Goal: Task Accomplishment & Management: Manage account settings

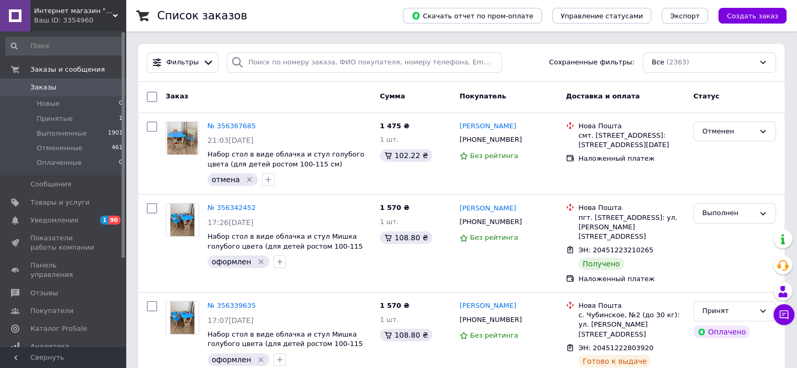
click at [93, 16] on div "Ваш ID: 3354960" at bounding box center [80, 20] width 92 height 9
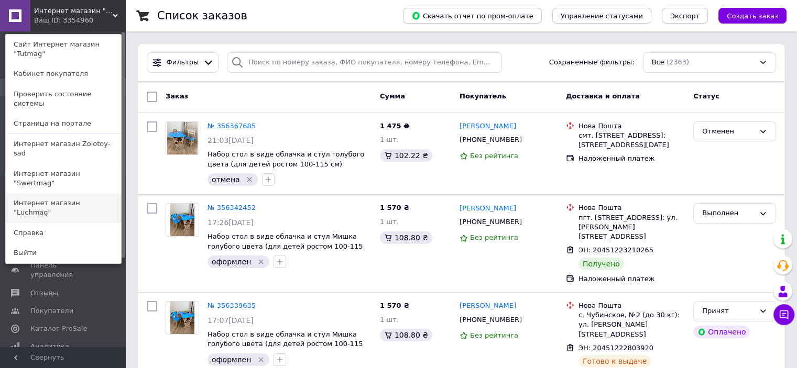
click at [79, 193] on link "Интернет магазин "Luchmag"" at bounding box center [63, 207] width 115 height 29
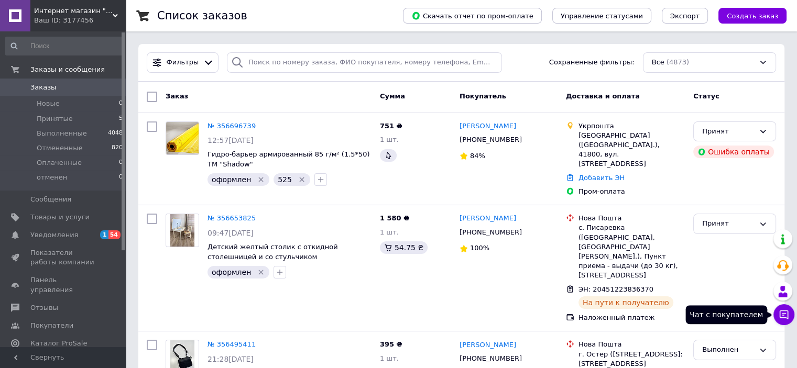
click at [779, 316] on icon at bounding box center [784, 315] width 10 height 10
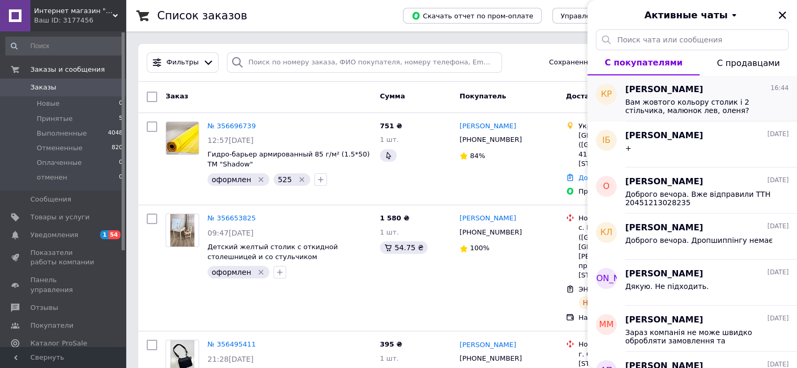
click at [680, 104] on span "Вам жовтого кольору столик і 2 стільчика, малюнок лев, оленя?" at bounding box center [699, 106] width 149 height 17
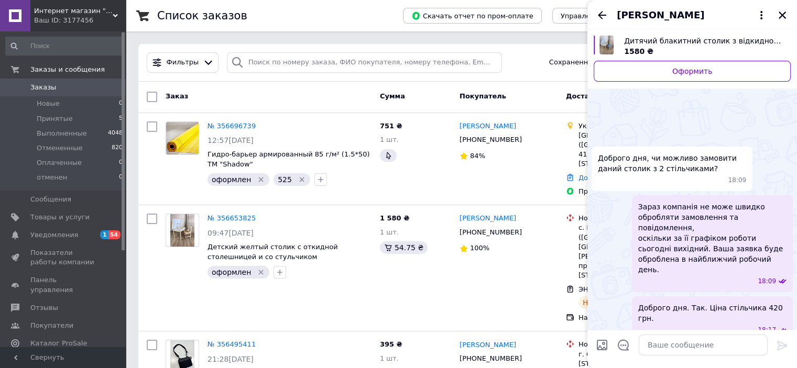
scroll to position [436, 0]
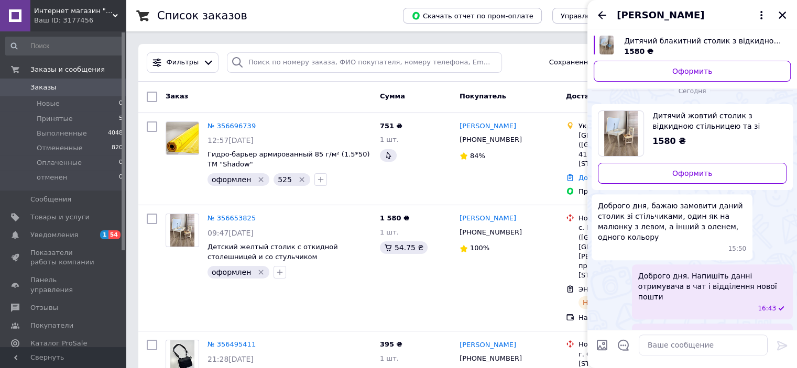
click at [649, 14] on span "Карина Ралкова" at bounding box center [660, 15] width 87 height 14
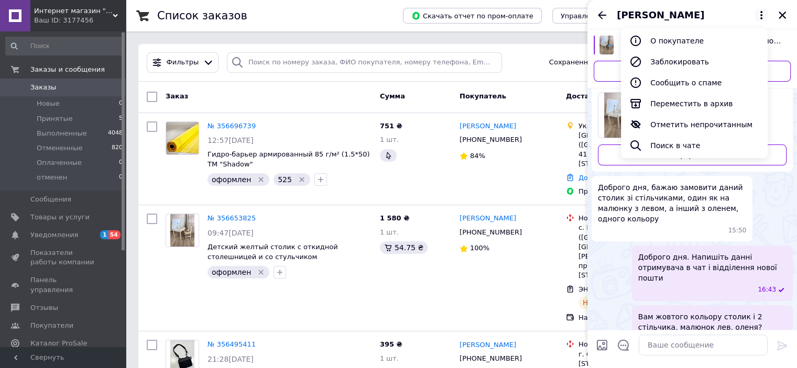
scroll to position [408, 0]
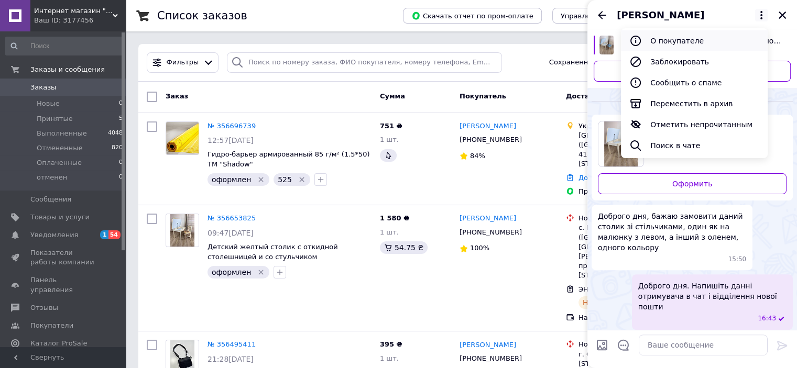
click at [664, 41] on button "О покупателе" at bounding box center [694, 40] width 147 height 21
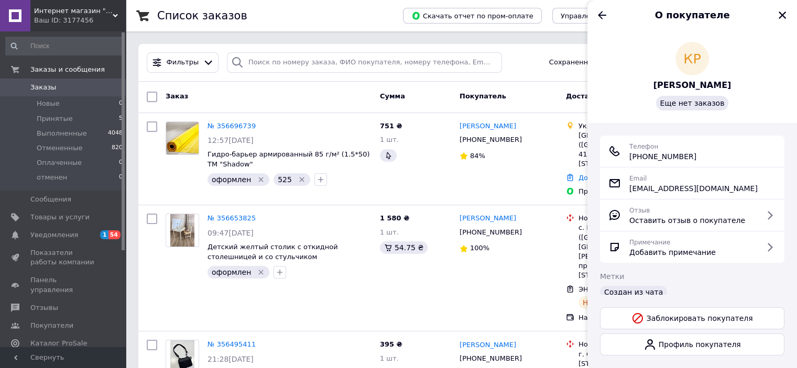
click at [687, 85] on span "[PERSON_NAME]" at bounding box center [692, 86] width 78 height 12
click at [599, 10] on icon "Назад" at bounding box center [602, 15] width 13 height 13
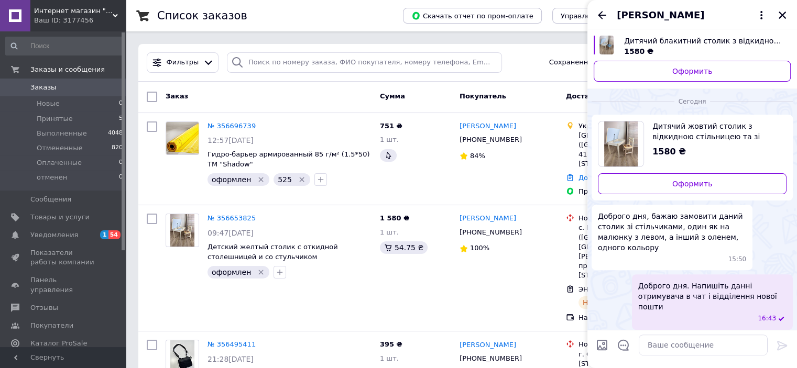
drag, startPoint x: 710, startPoint y: 306, endPoint x: 766, endPoint y: 315, distance: 56.8
click at [767, 364] on span "16:44" at bounding box center [767, 368] width 18 height 9
drag, startPoint x: 760, startPoint y: 312, endPoint x: 725, endPoint y: 349, distance: 51.9
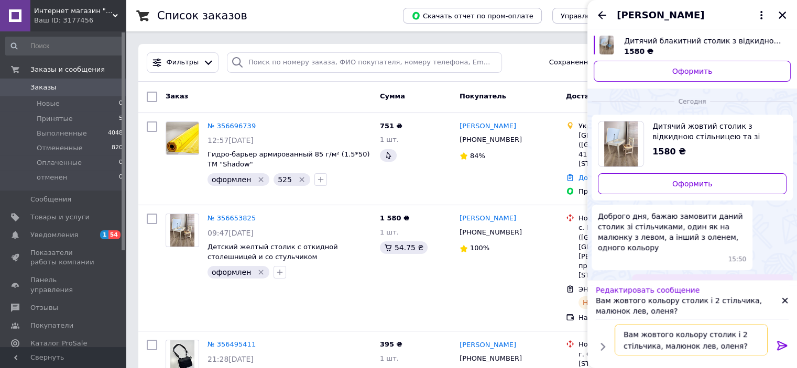
click at [737, 346] on textarea "Вам жовтого кольору столик і 2 стільчика, малюнок лев, оленя?" at bounding box center [691, 339] width 153 height 31
type textarea "Вам жовтого кольору столик і 2 стільчика, малюнок лев, оленя"
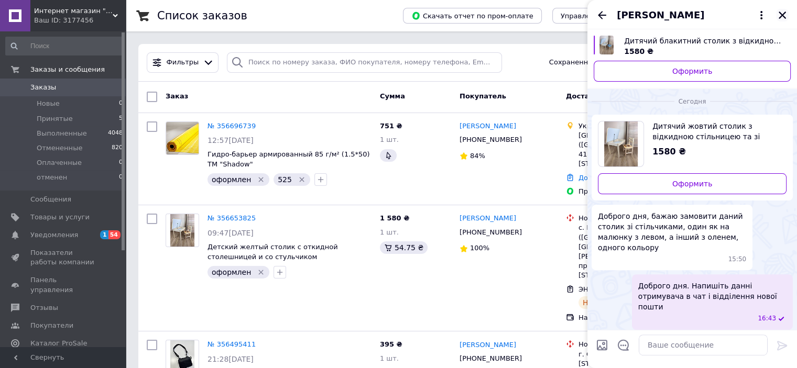
drag, startPoint x: 780, startPoint y: 15, endPoint x: 782, endPoint y: 8, distance: 7.6
click at [780, 16] on icon "Закрыть" at bounding box center [781, 14] width 9 height 9
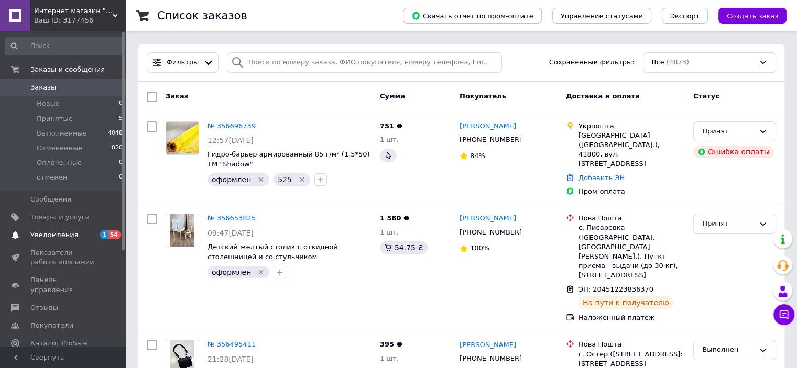
click at [90, 231] on span "Уведомления" at bounding box center [63, 235] width 67 height 9
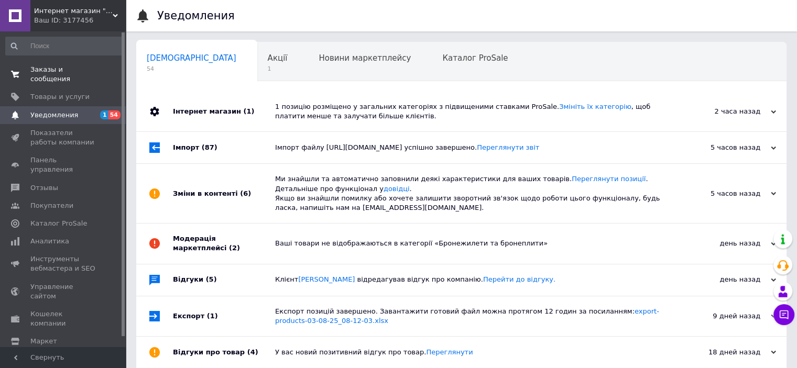
click at [63, 75] on link "Заказы и сообщения 0 0" at bounding box center [64, 74] width 129 height 27
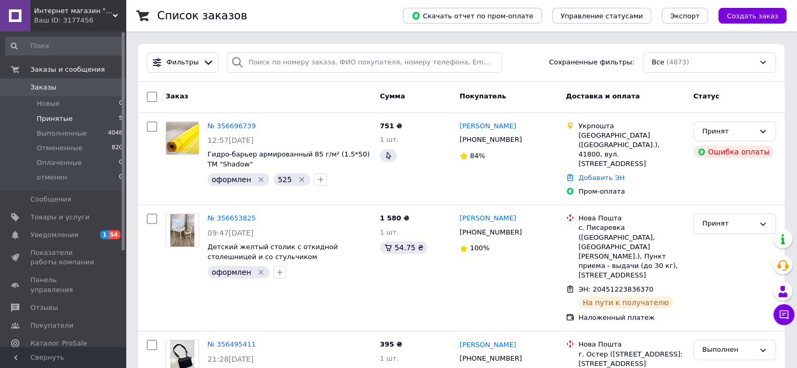
click at [89, 122] on li "Принятые 5" at bounding box center [64, 119] width 129 height 15
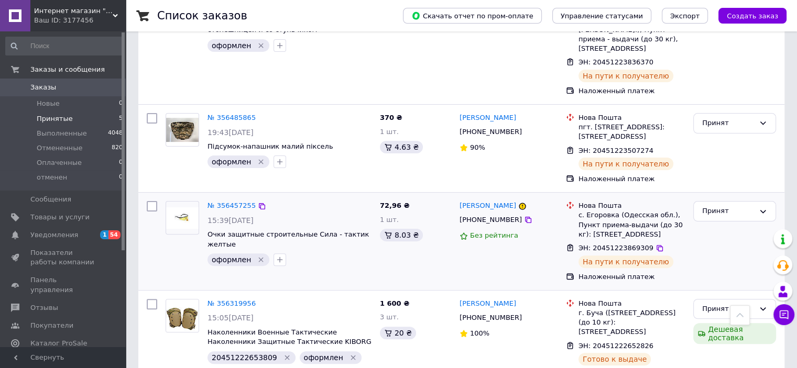
scroll to position [267, 0]
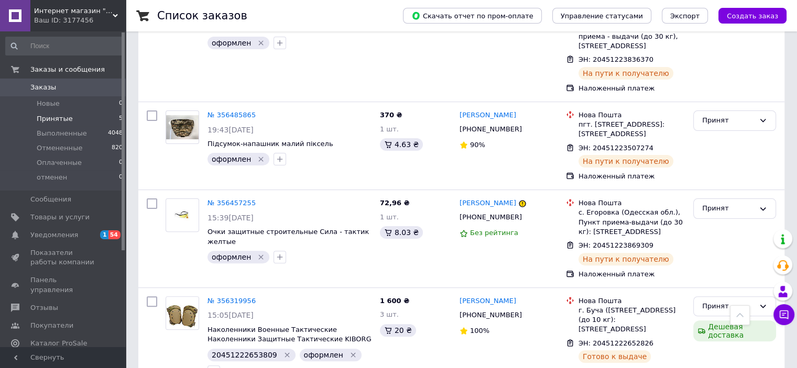
click at [103, 17] on div "Ваш ID: 3177456" at bounding box center [80, 20] width 92 height 9
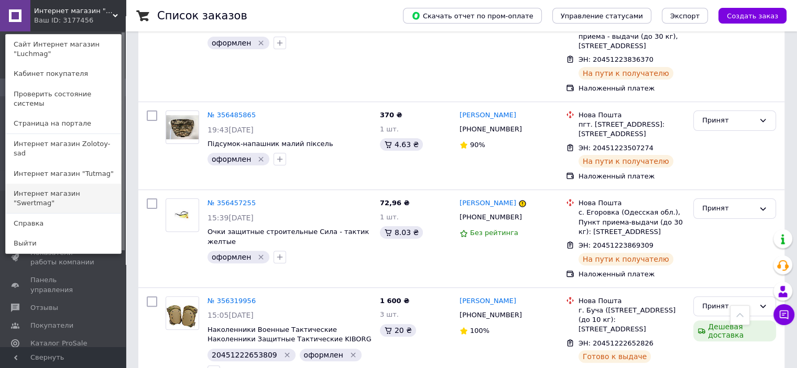
click at [102, 184] on link "Интернет магазин "Swertmag"" at bounding box center [63, 198] width 115 height 29
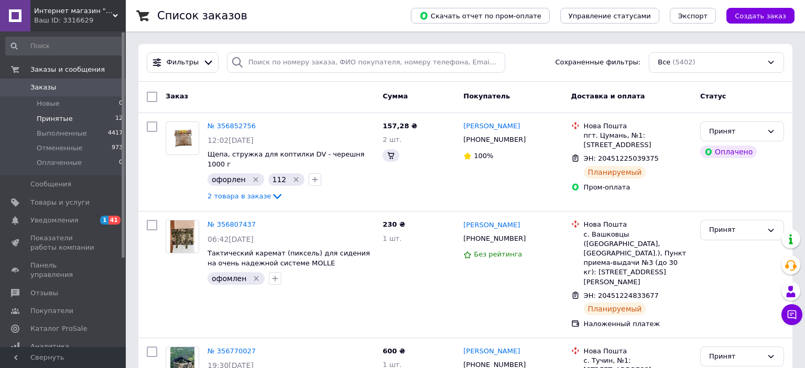
click at [83, 118] on li "Принятые 12" at bounding box center [64, 119] width 129 height 15
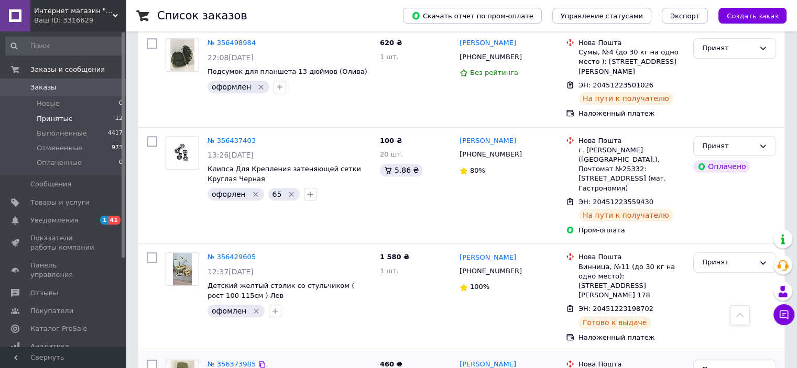
scroll to position [1010, 0]
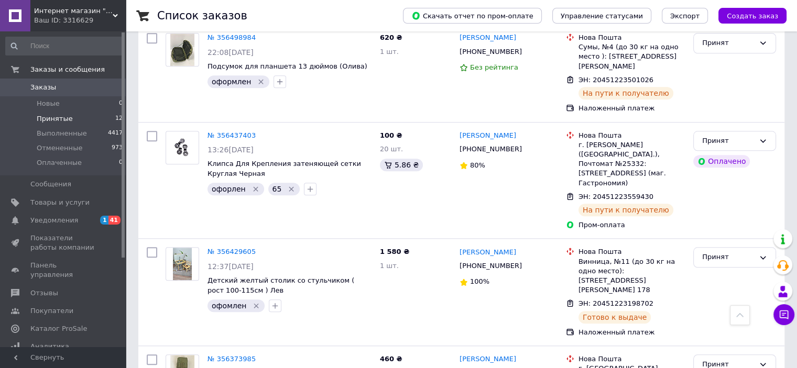
click at [109, 20] on div "Ваш ID: 3316629" at bounding box center [80, 20] width 92 height 9
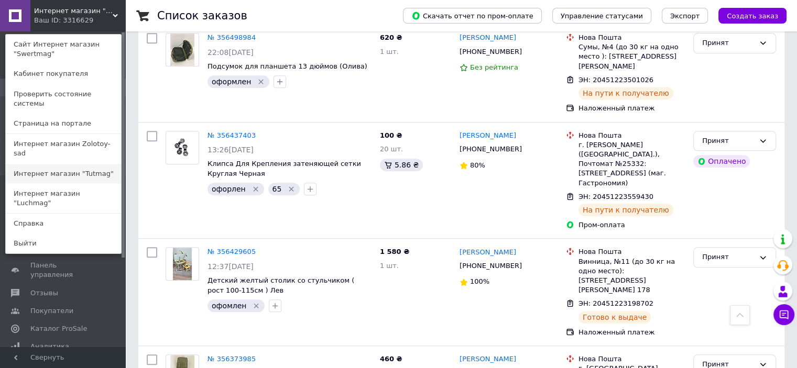
click at [81, 164] on link "Интернет магазин "Tutmag"" at bounding box center [63, 174] width 115 height 20
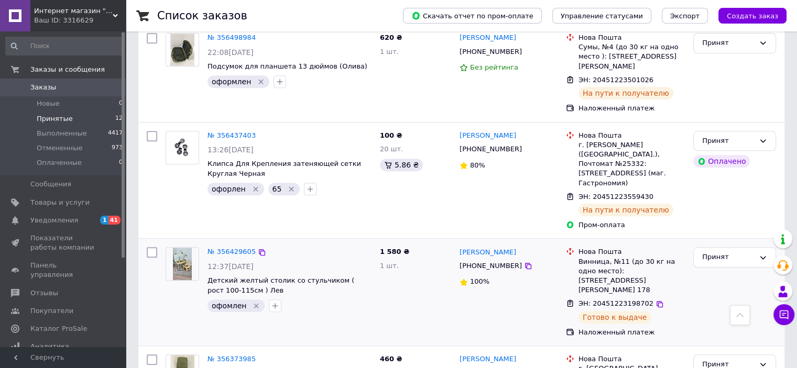
scroll to position [982, 0]
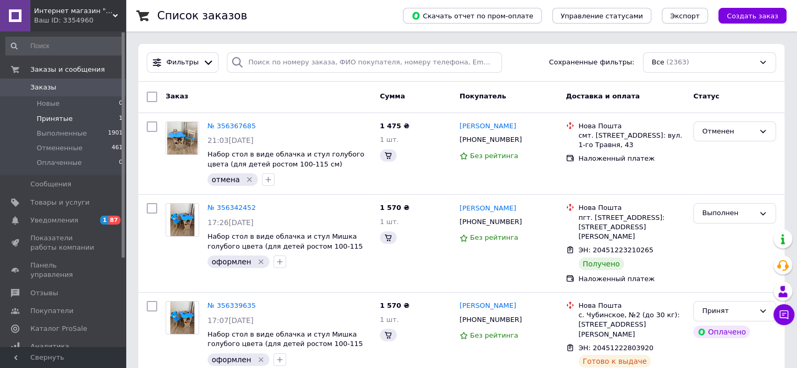
click at [87, 115] on li "Принятые 1" at bounding box center [64, 119] width 129 height 15
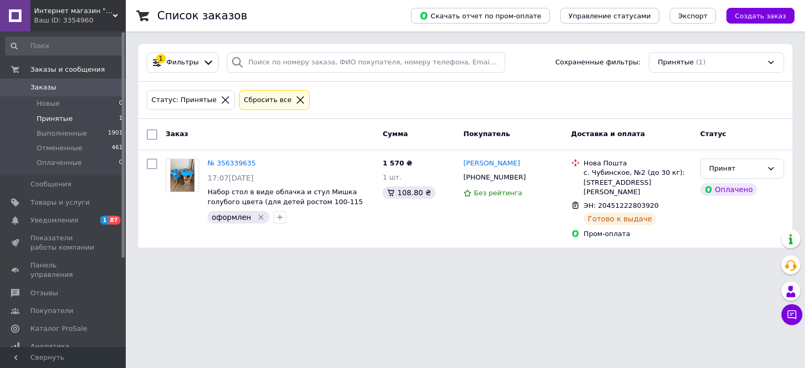
click at [106, 19] on div "Ваш ID: 3354960" at bounding box center [80, 20] width 92 height 9
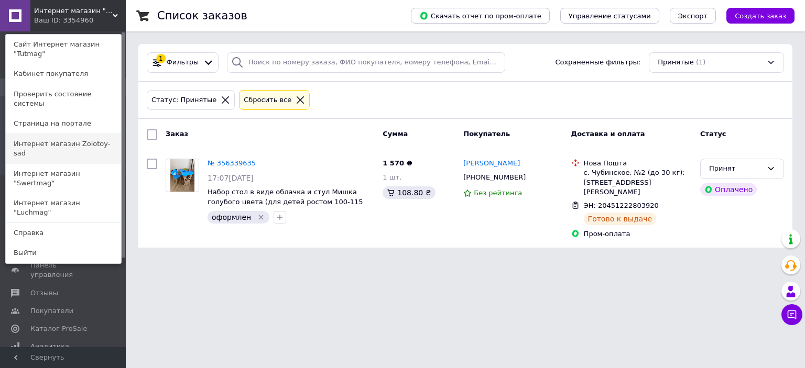
click at [89, 134] on link "Интернет магазин Zolotoy-sad" at bounding box center [63, 148] width 115 height 29
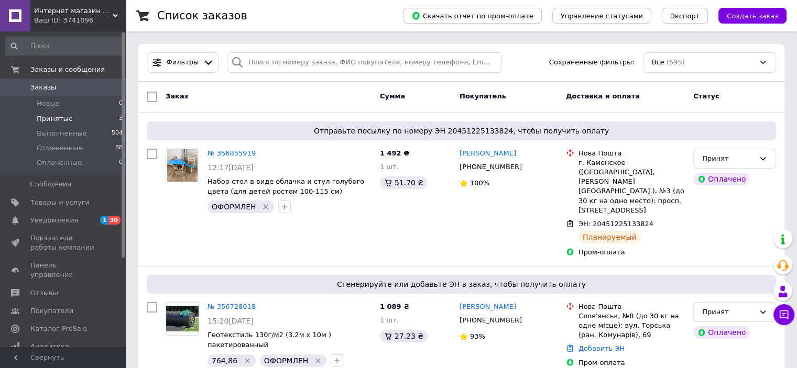
click at [70, 120] on li "Принятые 3" at bounding box center [64, 119] width 129 height 15
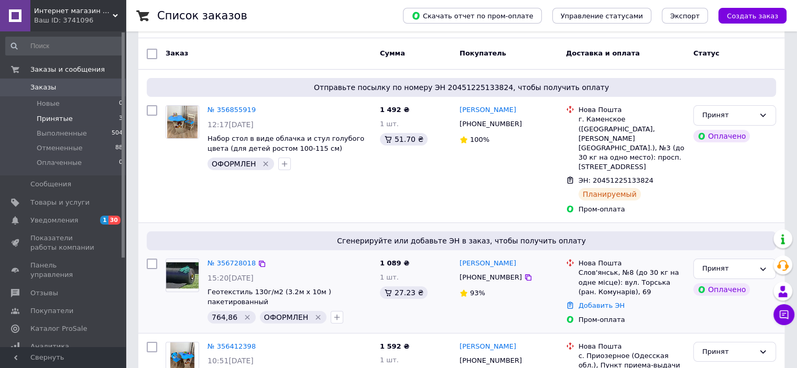
scroll to position [136, 0]
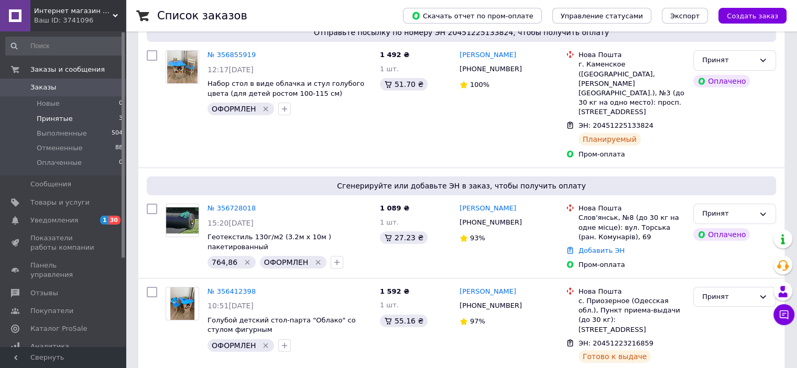
click at [109, 20] on div "Ваш ID: 3741096" at bounding box center [80, 20] width 92 height 9
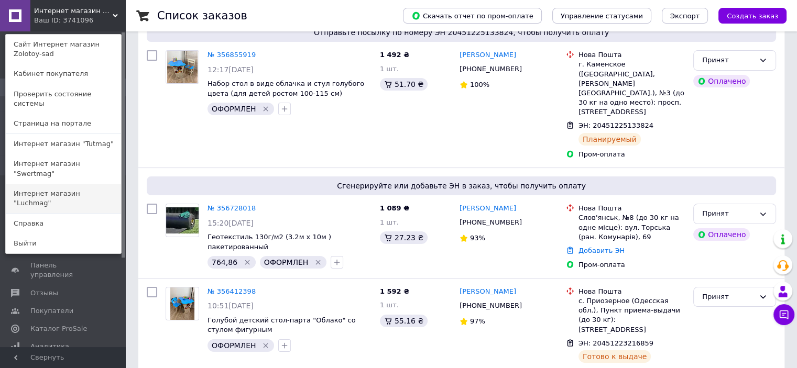
click at [90, 184] on link "Интернет магазин "Luchmag"" at bounding box center [63, 198] width 115 height 29
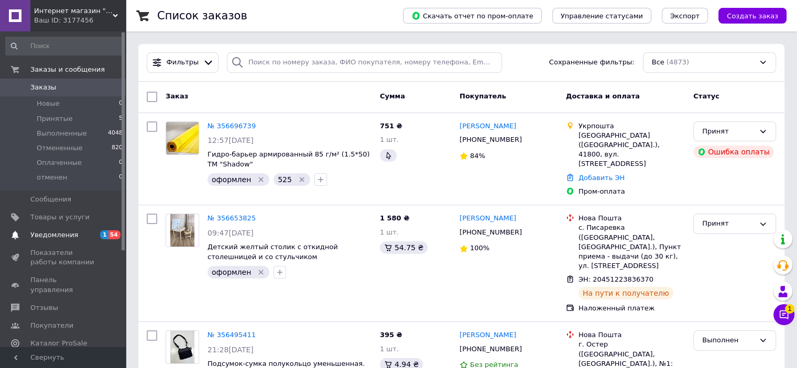
click at [75, 232] on span "Уведомления" at bounding box center [63, 235] width 67 height 9
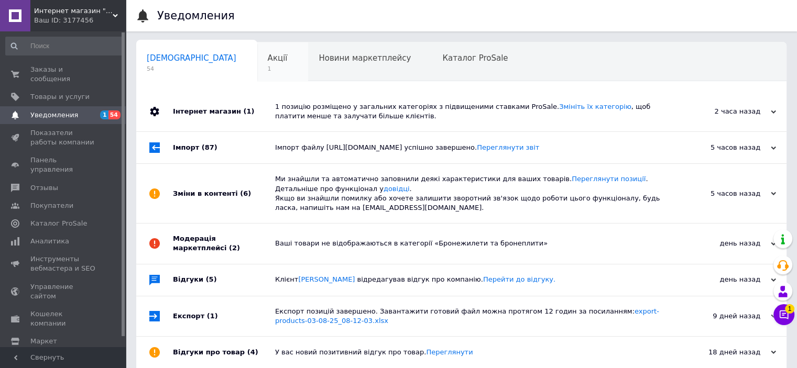
click at [268, 62] on span "Акції" at bounding box center [278, 57] width 20 height 9
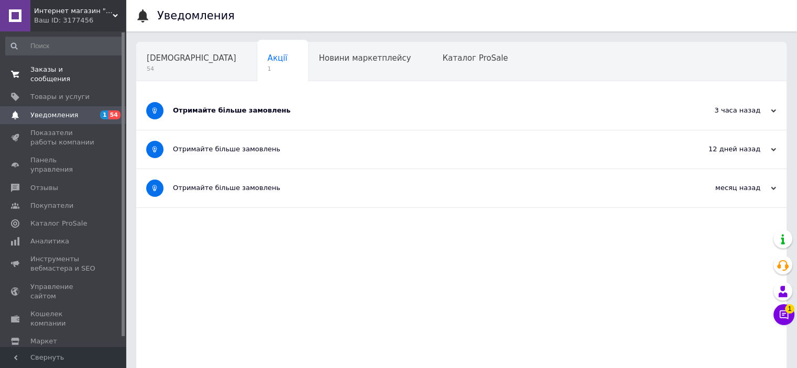
click at [73, 69] on span "Заказы и сообщения" at bounding box center [63, 74] width 67 height 19
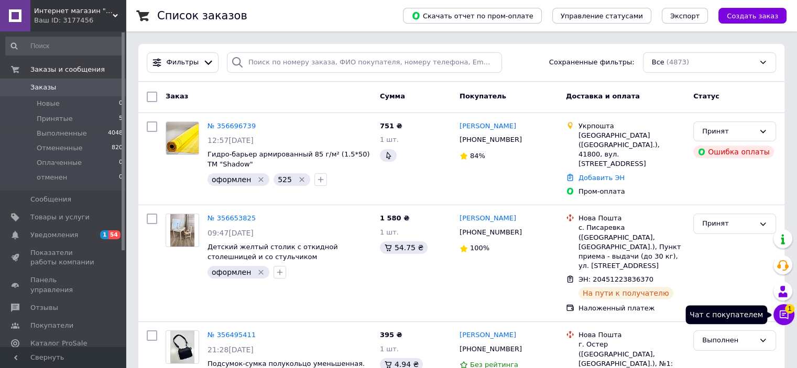
click at [776, 314] on button "Чат с покупателем 1" at bounding box center [783, 314] width 21 height 21
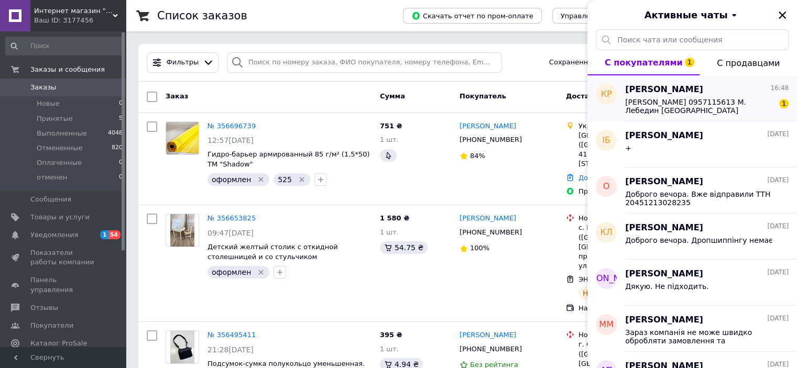
click at [633, 102] on span "[PERSON_NAME] 0957115613 М. Лебедин [GEOGRAPHIC_DATA] Відділення #1" at bounding box center [699, 106] width 149 height 17
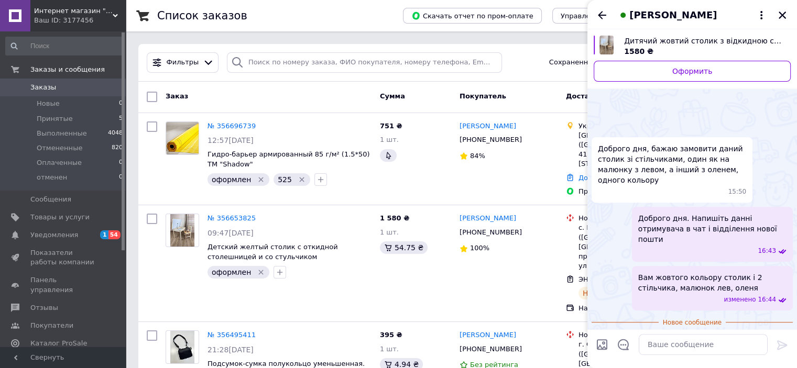
scroll to position [459, 0]
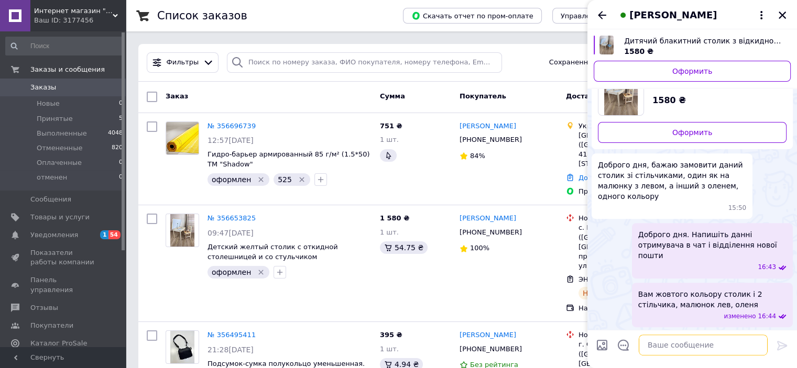
click at [699, 342] on textarea at bounding box center [703, 345] width 129 height 21
type textarea "д"
click at [675, 347] on textarea "Дяккккккк" at bounding box center [693, 345] width 150 height 21
type textarea "Дякую! Гарного Вам дня0"
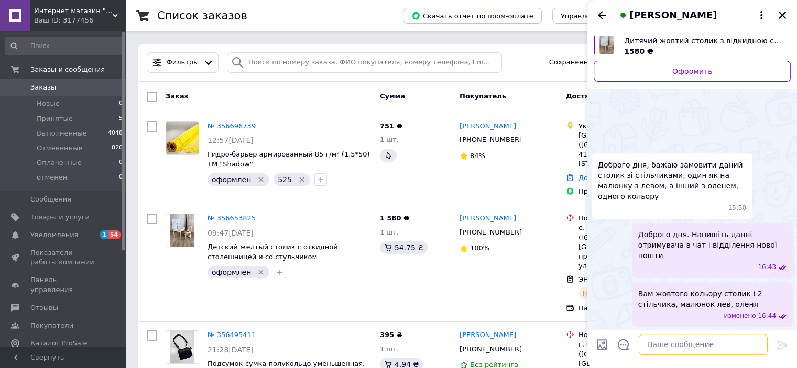
scroll to position [495, 0]
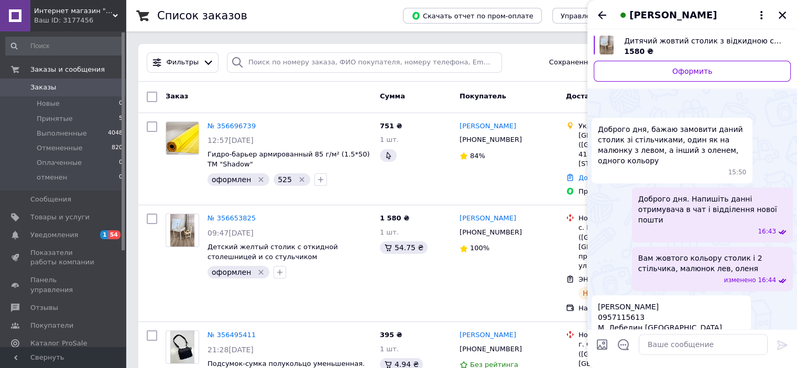
drag, startPoint x: 715, startPoint y: 319, endPoint x: 765, endPoint y: 312, distance: 50.2
click at [768, 306] on ul "Дитячий жовтий столик з відкидною стільницею та зі стульчиком 1580 ₴ Оформить Д…" at bounding box center [691, 203] width 201 height 350
click at [757, 354] on div "Дякую! Гарного Вам дня0 16:50" at bounding box center [720, 366] width 146 height 24
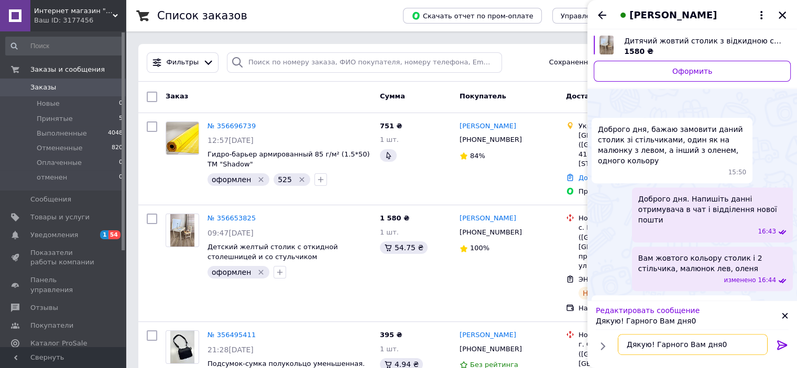
click at [739, 341] on textarea "Дякую! Гарного Вам дня0" at bounding box center [693, 345] width 150 height 21
type textarea "Дякую! Гарного Вам дня)"
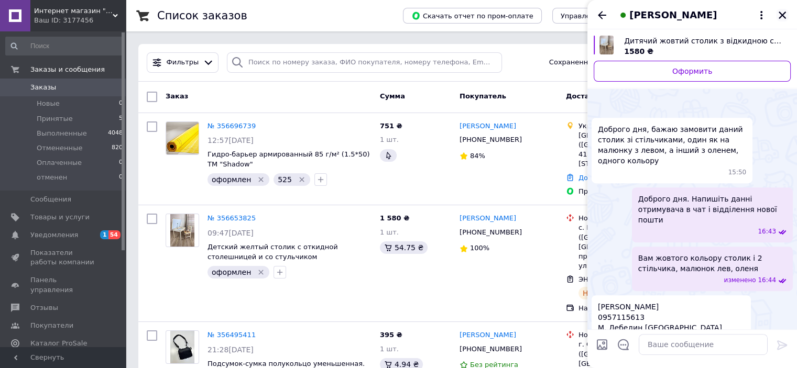
click at [779, 14] on icon "Закрыть" at bounding box center [781, 14] width 9 height 9
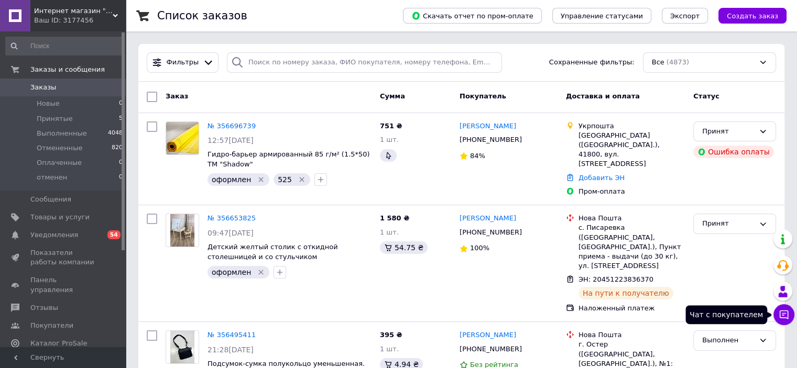
click at [790, 317] on button "Чат с покупателем" at bounding box center [783, 314] width 21 height 21
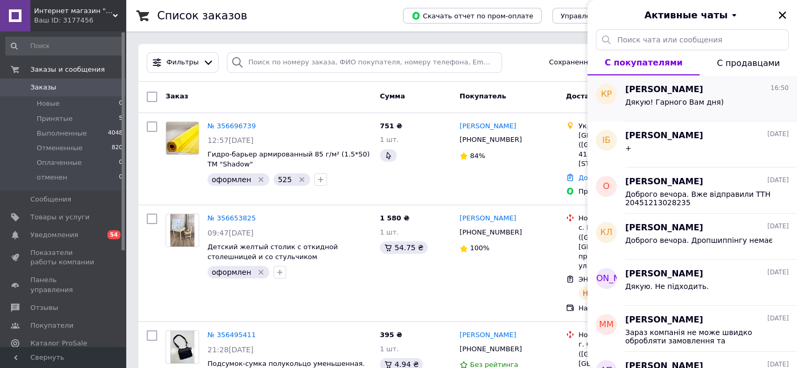
click at [699, 102] on span "Дякую! Гарного Вам дня)" at bounding box center [674, 102] width 98 height 8
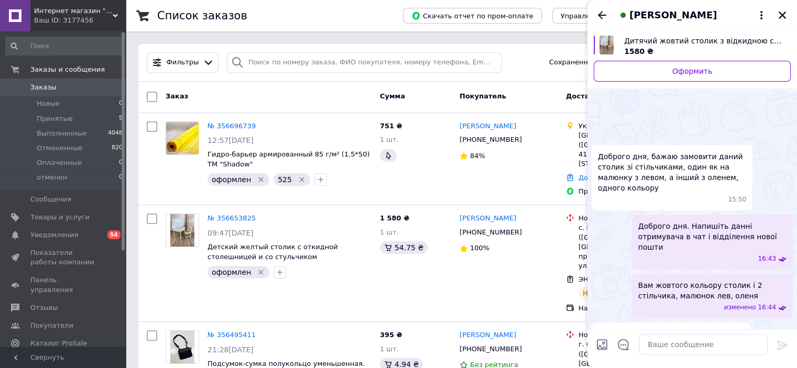
scroll to position [467, 0]
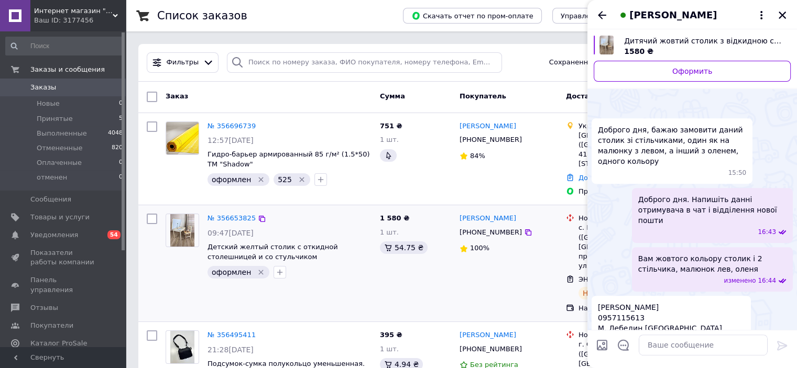
click at [780, 13] on icon "Закрыть" at bounding box center [782, 15] width 7 height 7
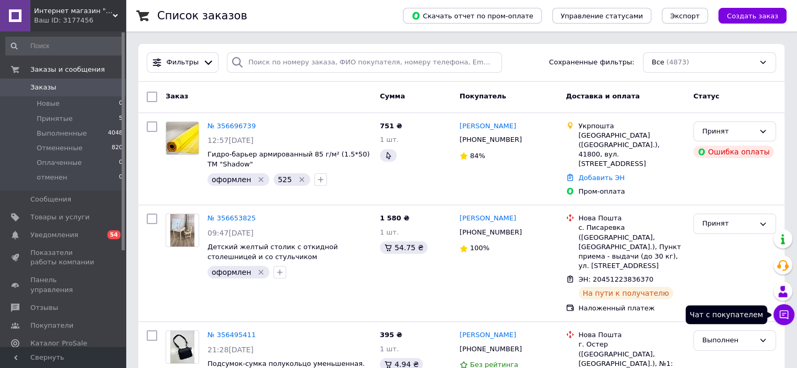
click at [786, 314] on icon at bounding box center [784, 315] width 10 height 10
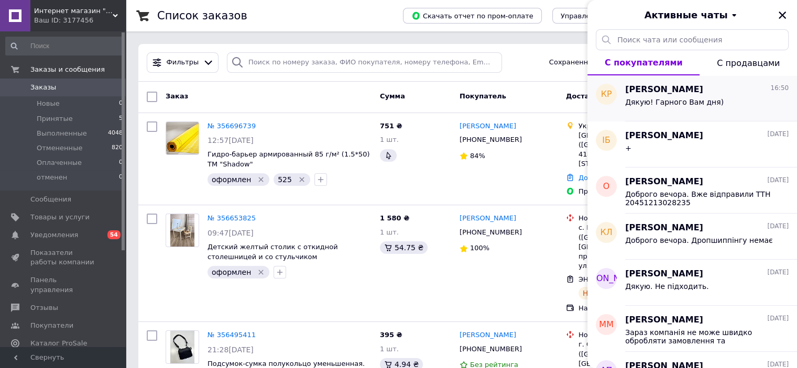
click at [662, 94] on span "Карина Ралкова" at bounding box center [664, 90] width 78 height 12
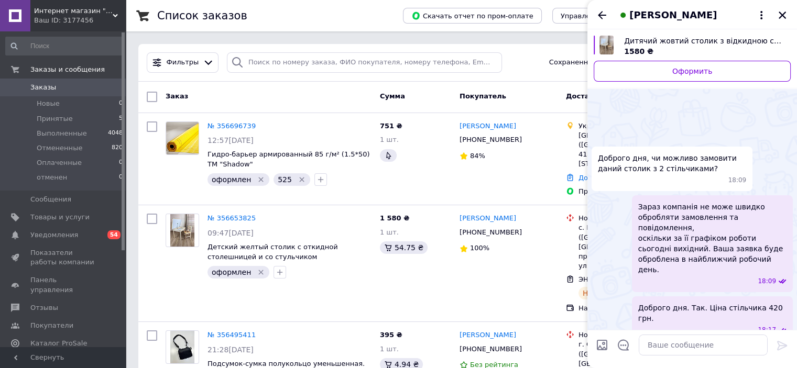
scroll to position [521, 0]
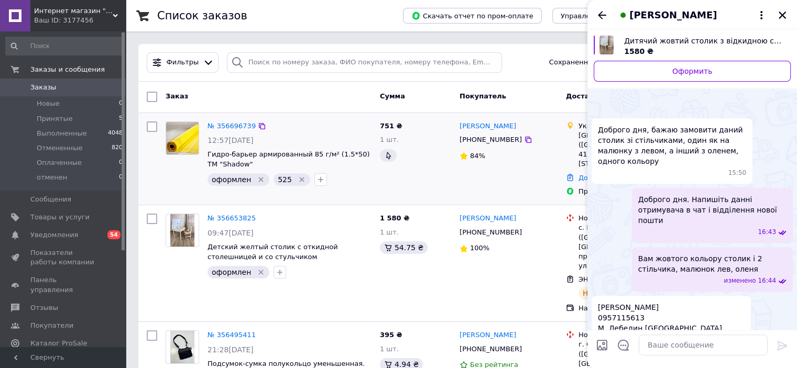
drag, startPoint x: 784, startPoint y: 16, endPoint x: 497, endPoint y: 155, distance: 318.9
click at [785, 16] on icon "Закрыть" at bounding box center [781, 14] width 9 height 9
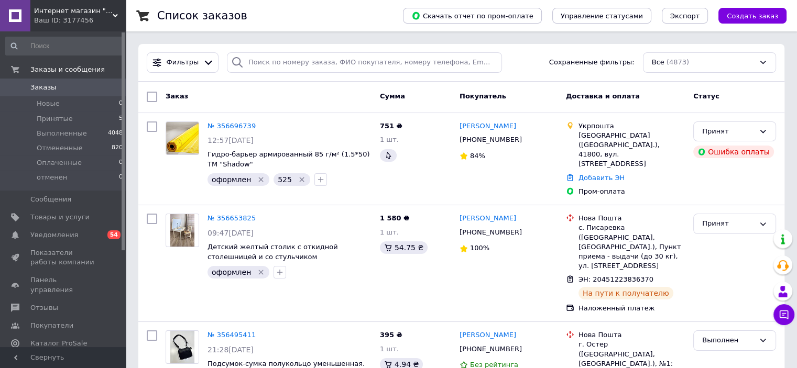
click at [89, 87] on span "Заказы" at bounding box center [63, 87] width 67 height 9
click at [780, 321] on button "Чат с покупателем" at bounding box center [783, 314] width 21 height 21
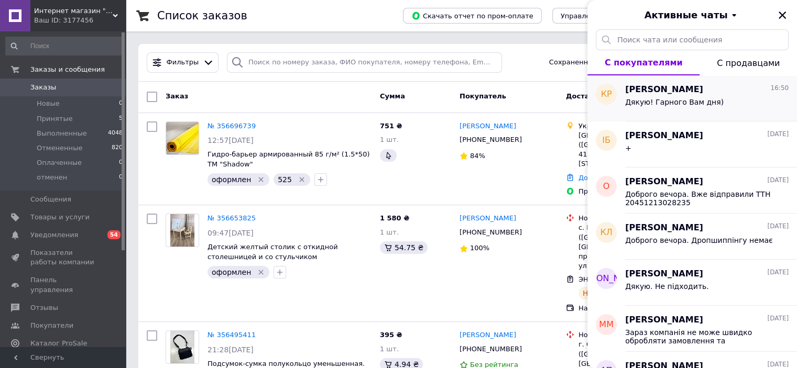
click at [645, 108] on div "Дякую! Гарного Вам дня)" at bounding box center [674, 105] width 98 height 15
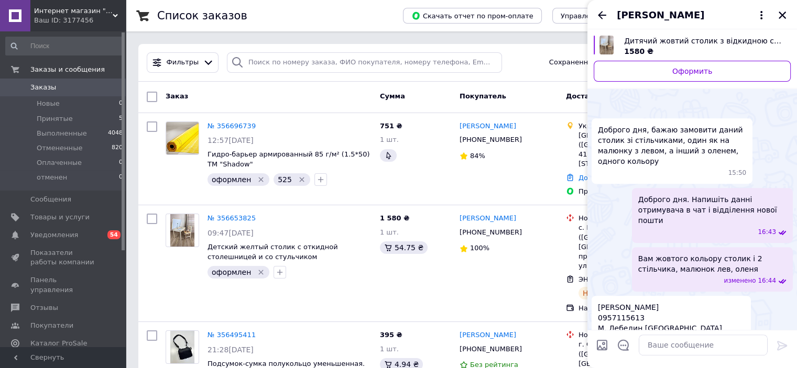
scroll to position [467, 0]
click at [782, 14] on icon "Закрыть" at bounding box center [782, 15] width 7 height 7
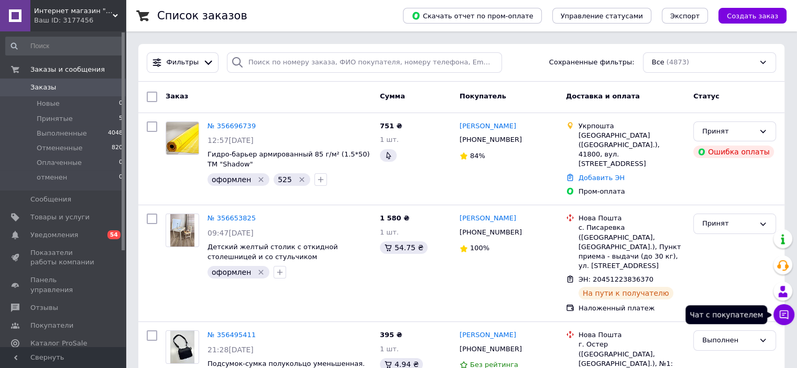
click at [782, 321] on button "Чат с покупателем" at bounding box center [783, 314] width 21 height 21
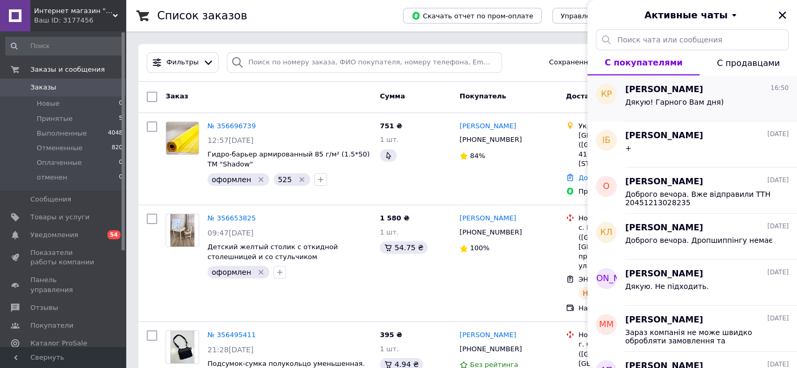
click at [684, 90] on span "Карина Ралкова" at bounding box center [664, 90] width 78 height 12
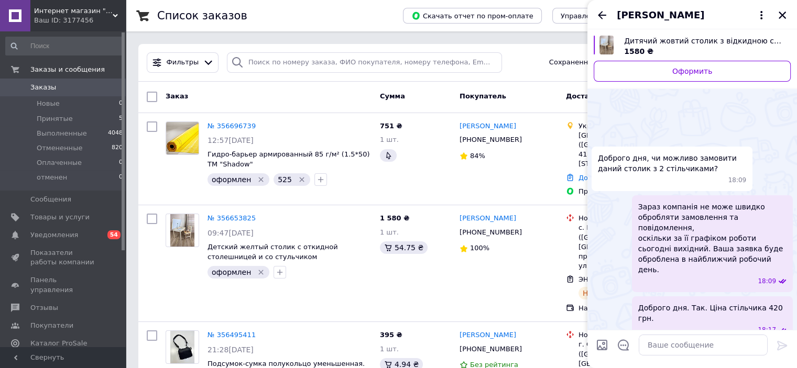
scroll to position [521, 0]
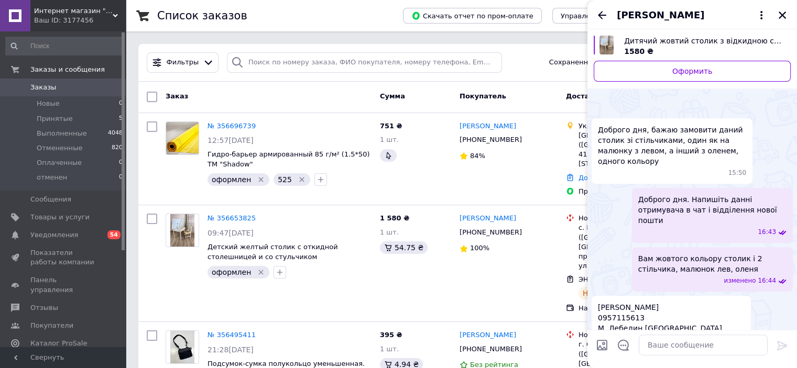
drag, startPoint x: 640, startPoint y: 268, endPoint x: 599, endPoint y: 264, distance: 40.6
click at [599, 302] on span "Цикало Каріна Сергіївна 0957115613 М. Лебедин Сумської області Відділення #1" at bounding box center [660, 323] width 124 height 42
copy span "0957115613"
drag, startPoint x: 633, startPoint y: 251, endPoint x: 598, endPoint y: 254, distance: 35.2
click at [598, 302] on span "Цикало Каріна Сергіївна 0957115613 М. Лебедин Сумської області Відділення #1" at bounding box center [660, 323] width 124 height 42
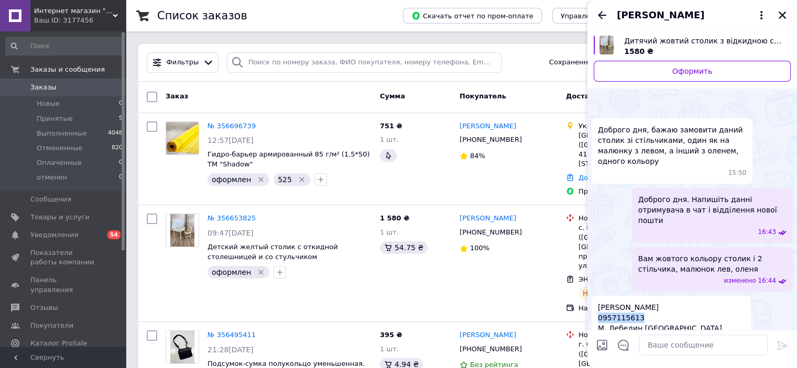
copy span "Цикало Каріна Сергіївна"
drag, startPoint x: 637, startPoint y: 278, endPoint x: 595, endPoint y: 277, distance: 41.9
click at [595, 296] on div "Цикало Каріна Сергіївна 0957115613 М. Лебедин Сумської області Відділення #1 16…" at bounding box center [670, 323] width 159 height 54
click at [635, 302] on span "Цикало Каріна Сергіївна 0957115613 М. Лебедин Сумської області Відділення #1" at bounding box center [660, 323] width 124 height 42
drag, startPoint x: 639, startPoint y: 277, endPoint x: 599, endPoint y: 278, distance: 39.8
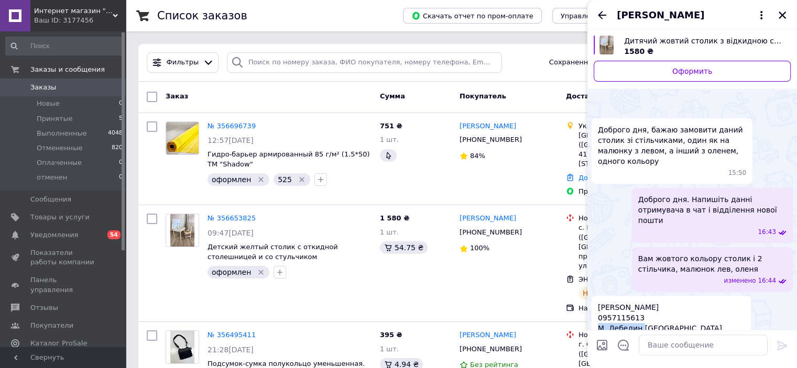
click at [599, 302] on span "Цикало Каріна Сергіївна 0957115613 М. Лебедин Сумської області Відділення #1" at bounding box center [660, 323] width 124 height 42
paste textarea "20451225289458"
click at [624, 345] on textarea "20451225289458" at bounding box center [693, 345] width 150 height 21
type textarea "ТТН 20451225289458"
click at [705, 346] on textarea "ТТН 20451225289458" at bounding box center [693, 345] width 150 height 21
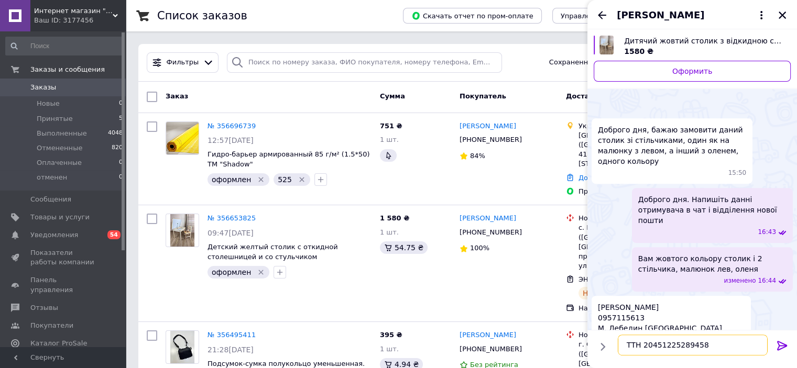
paste textarea
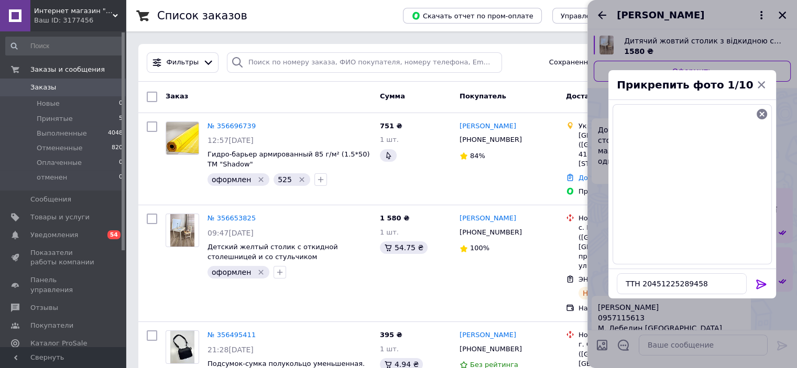
click at [756, 283] on icon at bounding box center [761, 284] width 13 height 13
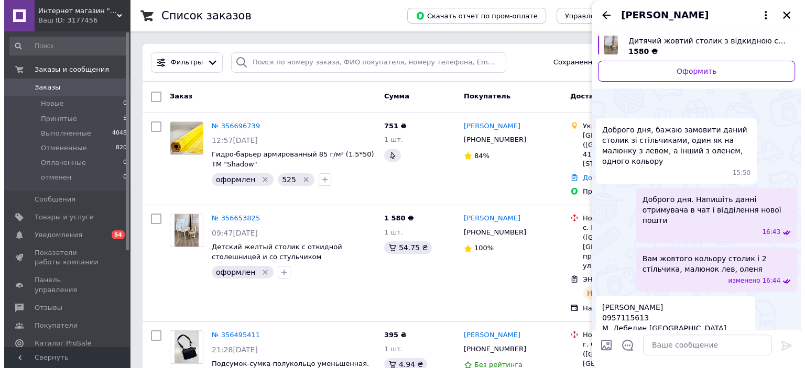
scroll to position [572, 0]
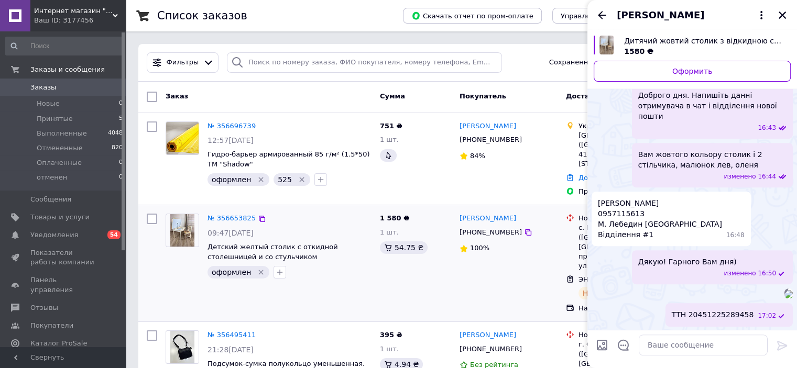
click at [784, 290] on img at bounding box center [788, 294] width 8 height 8
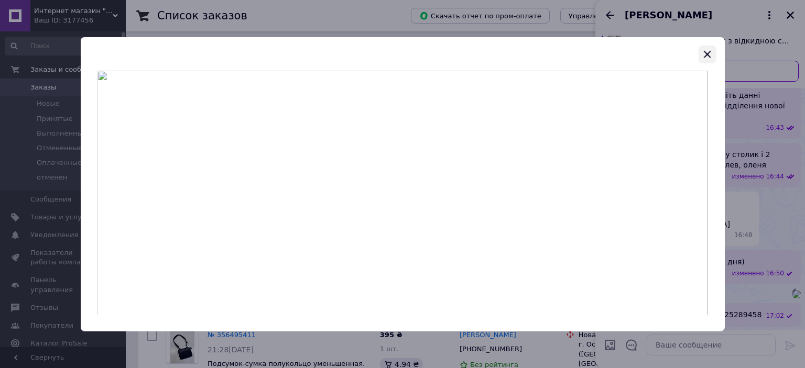
click at [706, 55] on icon "button" at bounding box center [707, 54] width 7 height 7
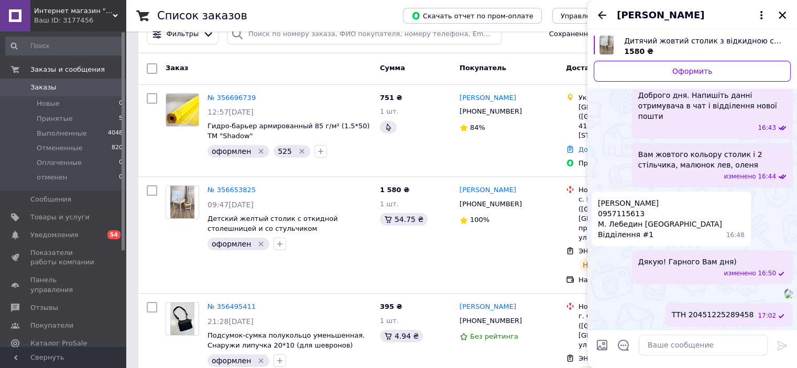
scroll to position [105, 0]
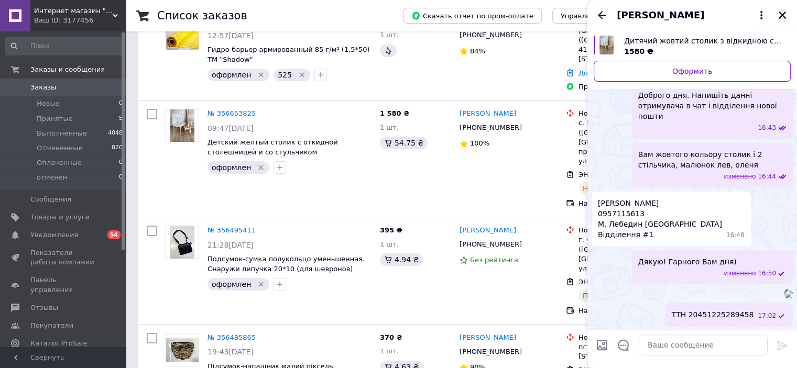
click at [779, 16] on icon "Закрыть" at bounding box center [781, 14] width 9 height 9
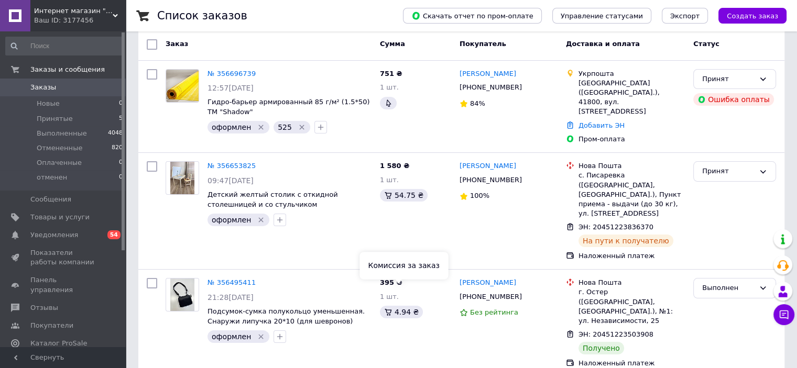
scroll to position [0, 0]
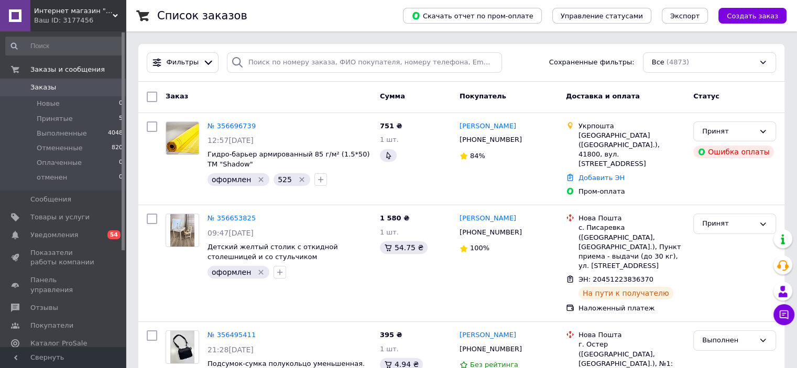
click at [780, 320] on button "Чат с покупателем" at bounding box center [783, 314] width 21 height 21
click at [784, 314] on icon at bounding box center [784, 315] width 9 height 9
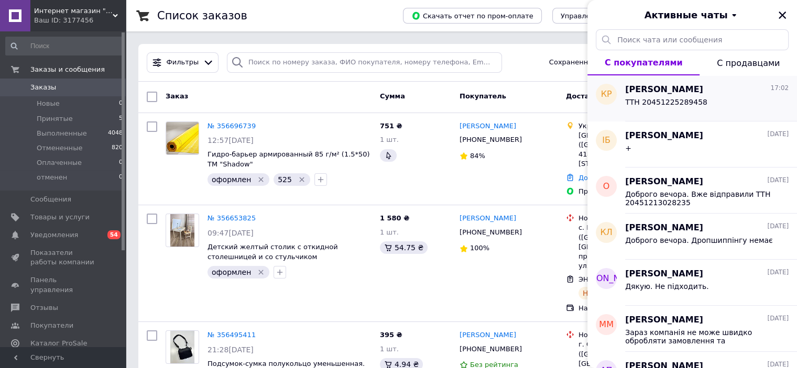
click at [666, 93] on span "Карина Ралкова" at bounding box center [664, 90] width 78 height 12
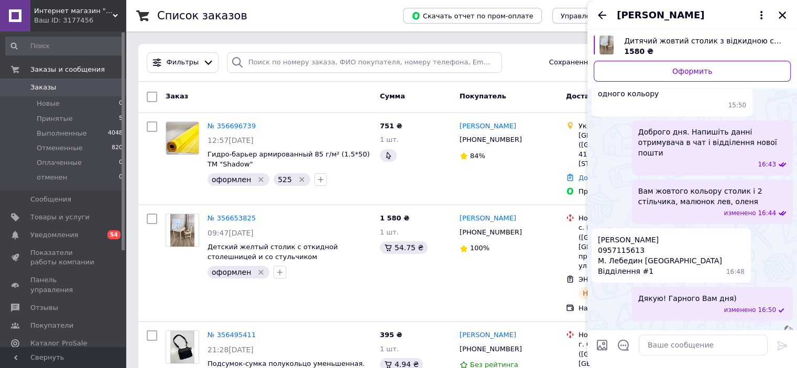
scroll to position [519, 0]
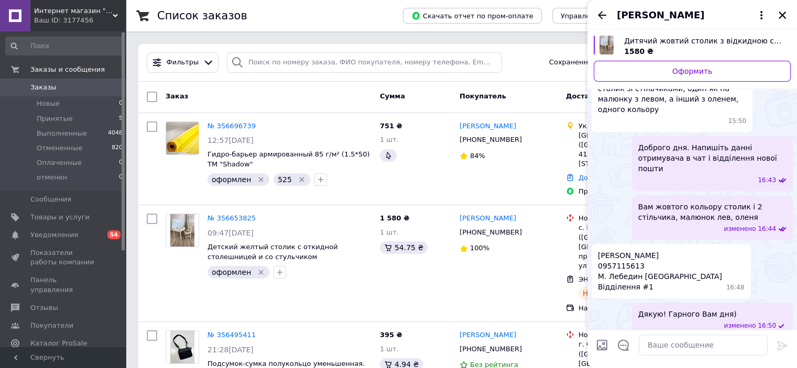
click at [784, 343] on img at bounding box center [788, 347] width 8 height 8
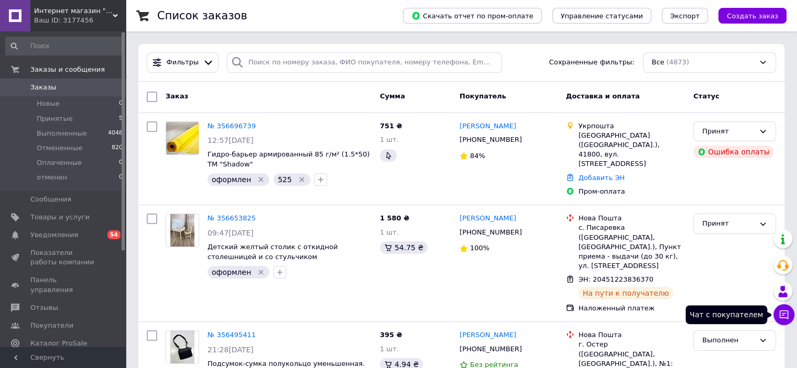
click at [783, 322] on button "Чат с покупателем" at bounding box center [783, 314] width 21 height 21
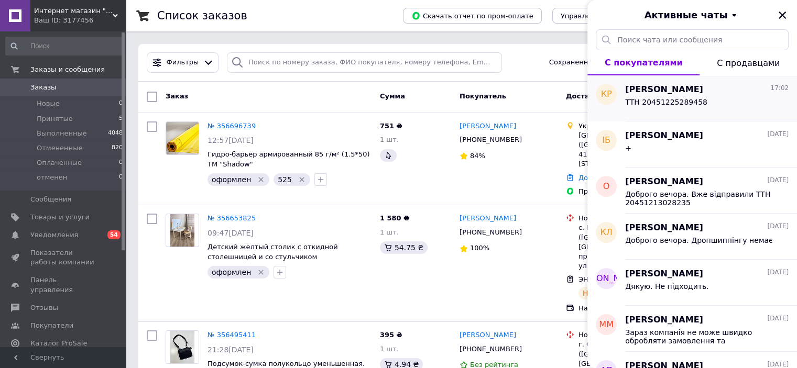
click at [673, 103] on span "ТТН 20451225289458" at bounding box center [666, 102] width 82 height 8
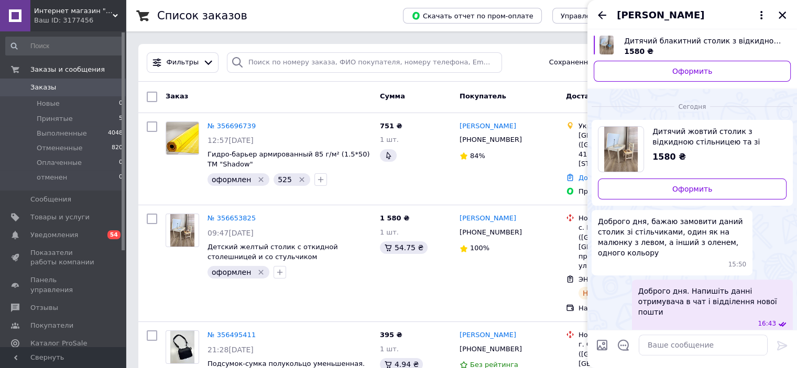
scroll to position [467, 0]
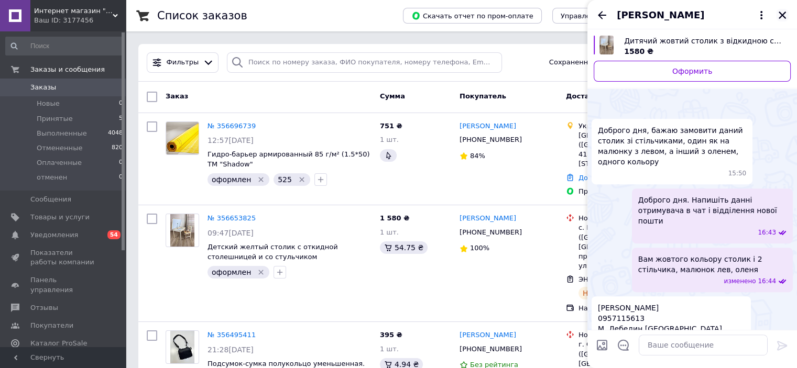
click at [784, 13] on icon "Закрыть" at bounding box center [782, 15] width 7 height 7
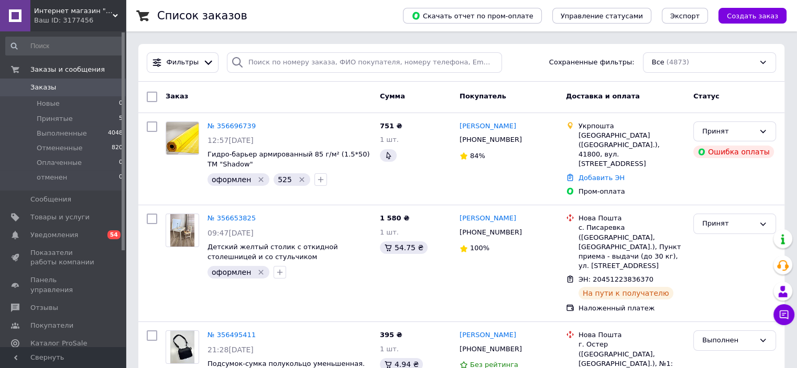
click at [92, 93] on link "Заказы 0" at bounding box center [64, 88] width 129 height 18
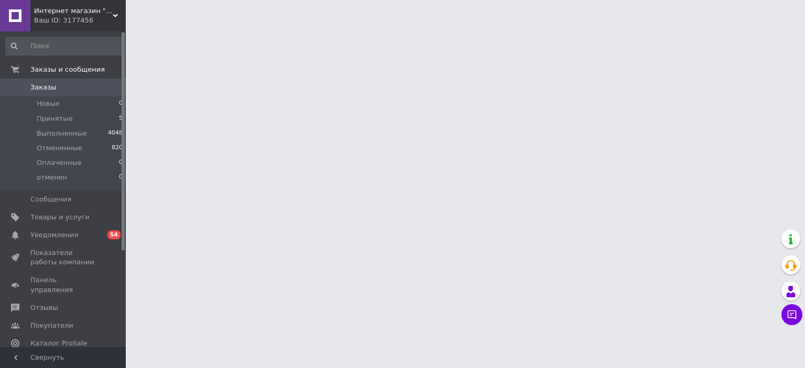
drag, startPoint x: 103, startPoint y: 17, endPoint x: 109, endPoint y: 18, distance: 5.8
click at [104, 17] on div "Ваш ID: 3177456" at bounding box center [80, 20] width 92 height 9
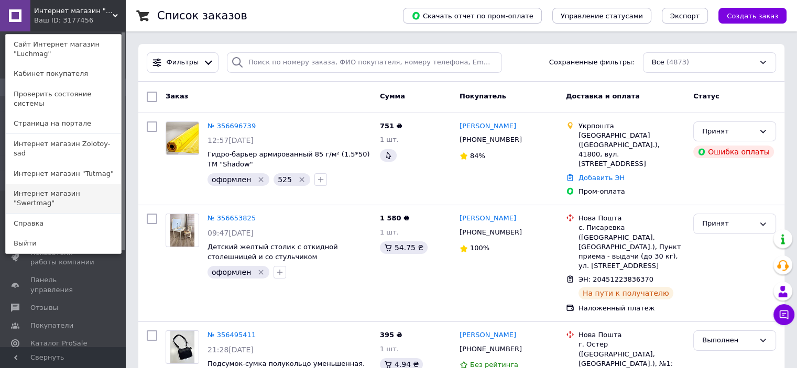
click at [100, 184] on link "Интернет магазин "Swertmag"" at bounding box center [63, 198] width 115 height 29
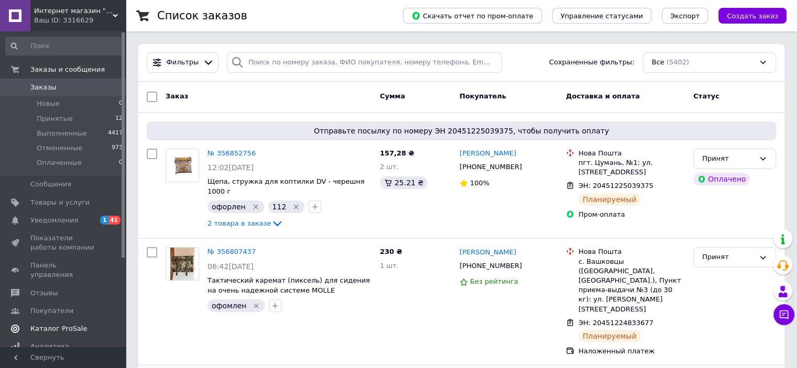
click at [59, 324] on span "Каталог ProSale" at bounding box center [58, 328] width 57 height 9
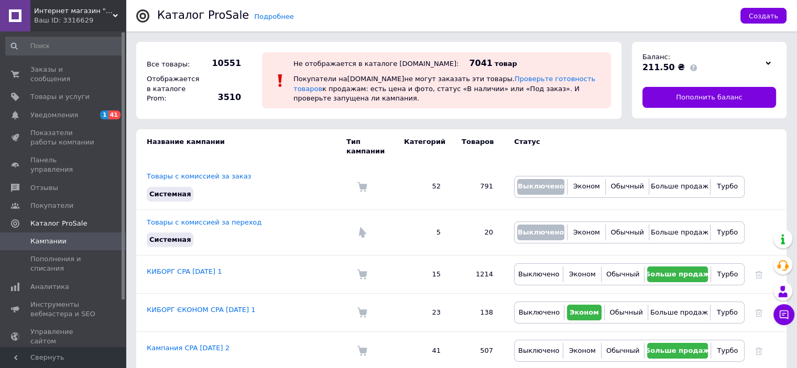
click at [102, 18] on div "Ваш ID: 3316629" at bounding box center [80, 20] width 92 height 9
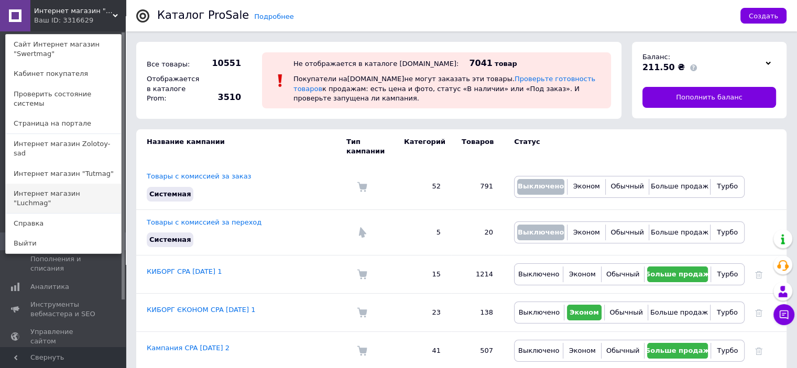
click at [91, 184] on link "Интернет магазин "Luchmag"" at bounding box center [63, 198] width 115 height 29
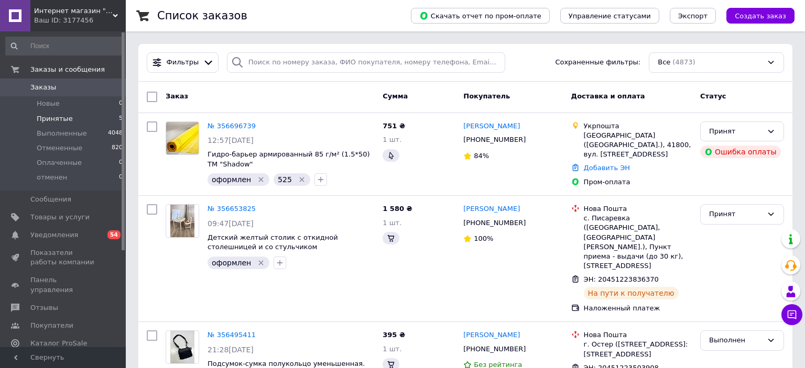
click at [83, 118] on li "Принятые 5" at bounding box center [64, 119] width 129 height 15
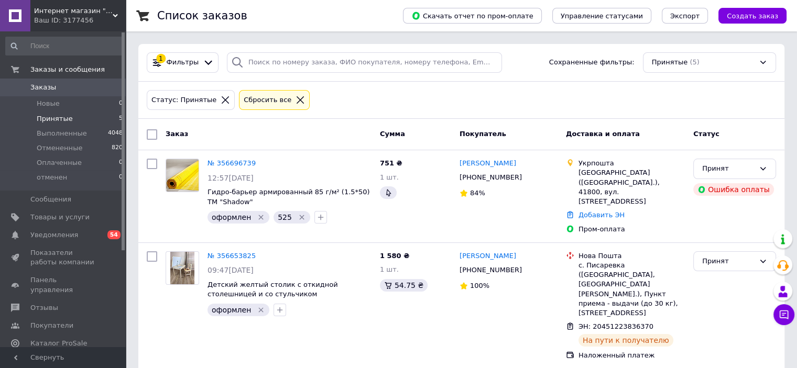
drag, startPoint x: 73, startPoint y: 332, endPoint x: 358, endPoint y: 268, distance: 292.7
click at [73, 339] on span "Каталог ProSale" at bounding box center [58, 343] width 57 height 9
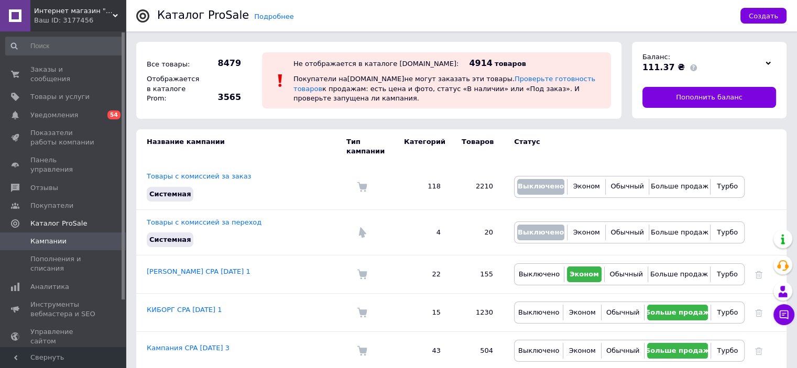
click at [100, 12] on span "Интернет магазин "Luchmag"" at bounding box center [73, 10] width 79 height 9
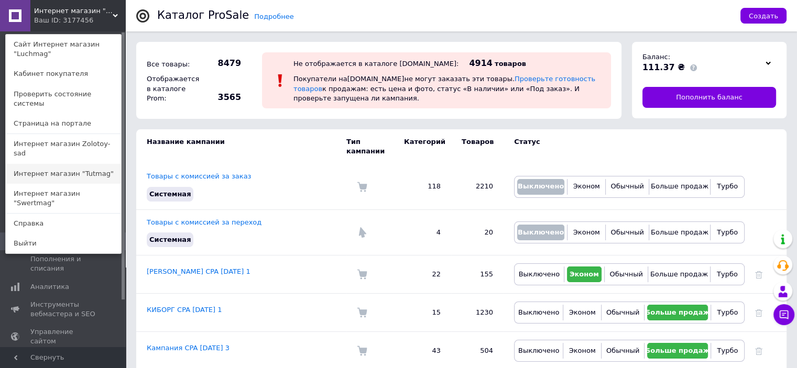
click at [98, 164] on link "Интернет магазин "Tutmag"" at bounding box center [63, 174] width 115 height 20
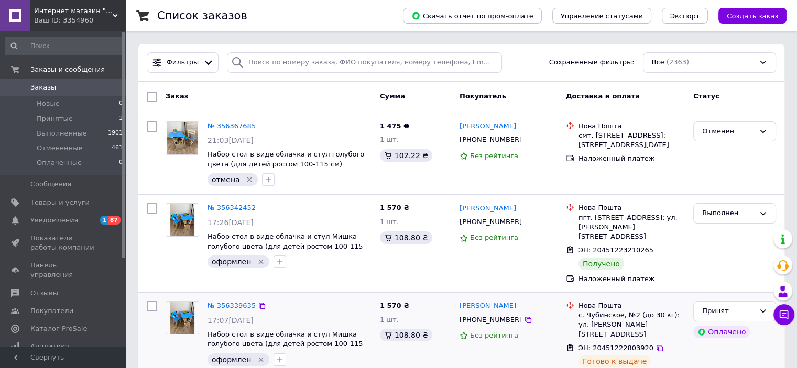
click at [71, 120] on li "Принятые 1" at bounding box center [64, 119] width 129 height 15
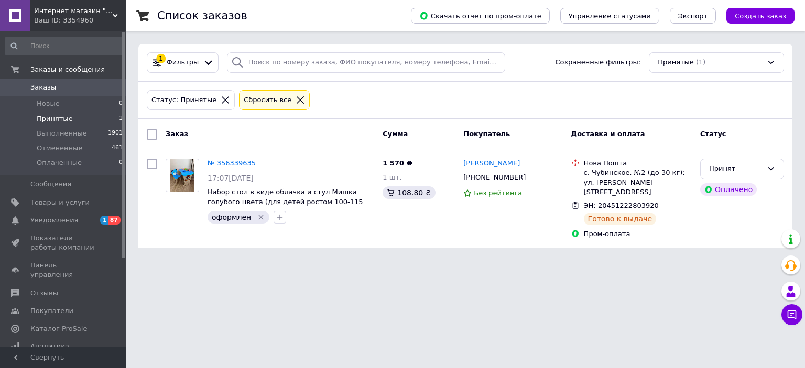
click at [528, 176] on icon at bounding box center [532, 177] width 8 height 8
drag, startPoint x: 652, startPoint y: 194, endPoint x: 61, endPoint y: 368, distance: 615.9
click at [662, 203] on icon at bounding box center [665, 206] width 6 height 6
click at [73, 223] on span "Уведомления" at bounding box center [63, 220] width 67 height 9
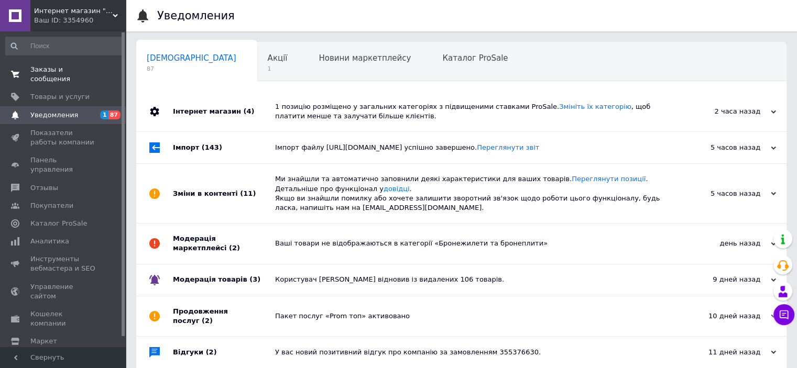
click at [80, 73] on span "Заказы и сообщения" at bounding box center [63, 74] width 67 height 19
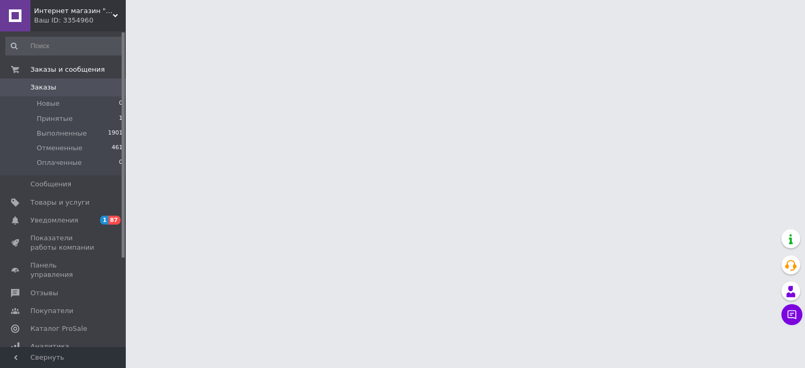
click at [105, 23] on div "Ваш ID: 3354960" at bounding box center [80, 20] width 92 height 9
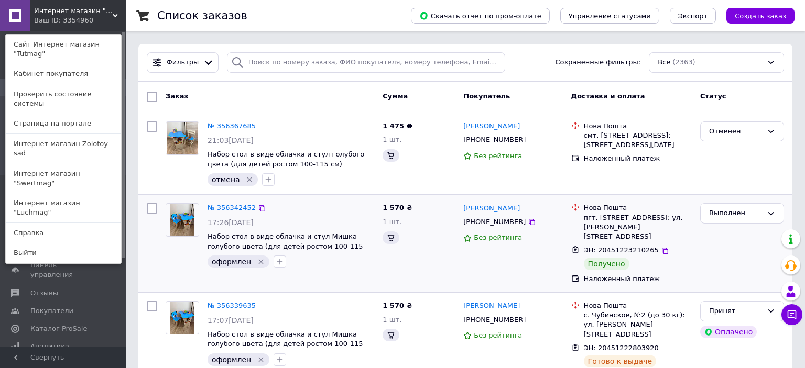
drag, startPoint x: 82, startPoint y: 123, endPoint x: 442, endPoint y: 211, distance: 371.2
click at [82, 134] on link "Интернет магазин Zolotoy-sad" at bounding box center [63, 148] width 115 height 29
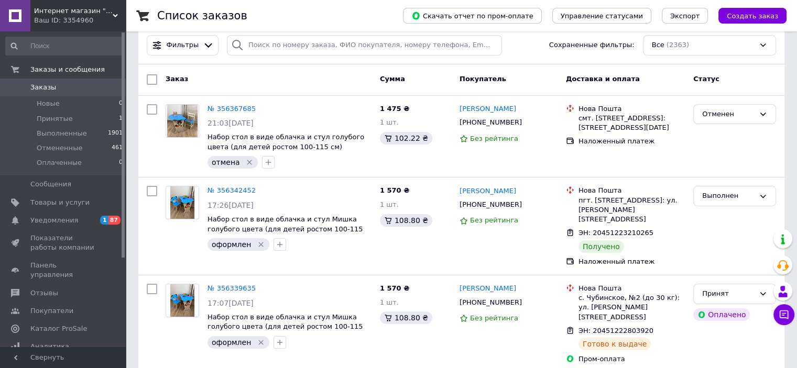
scroll to position [157, 0]
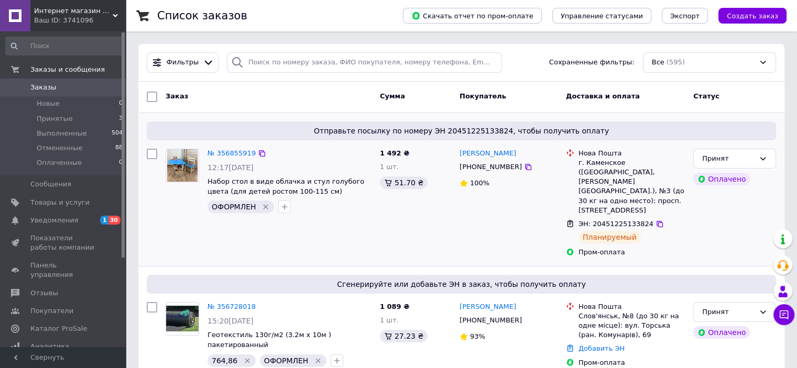
scroll to position [210, 0]
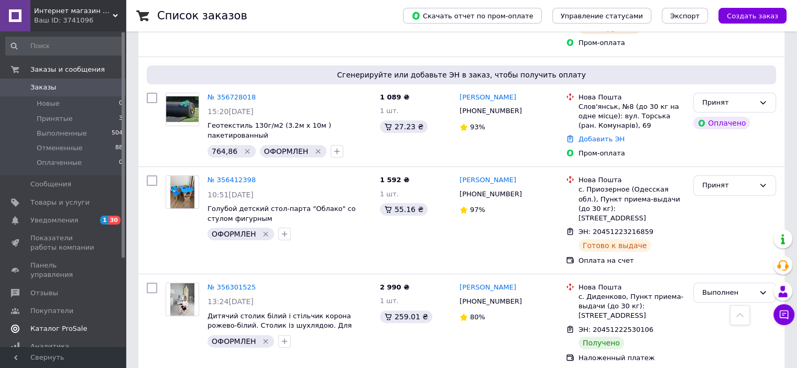
click at [72, 324] on span "Каталог ProSale" at bounding box center [58, 328] width 57 height 9
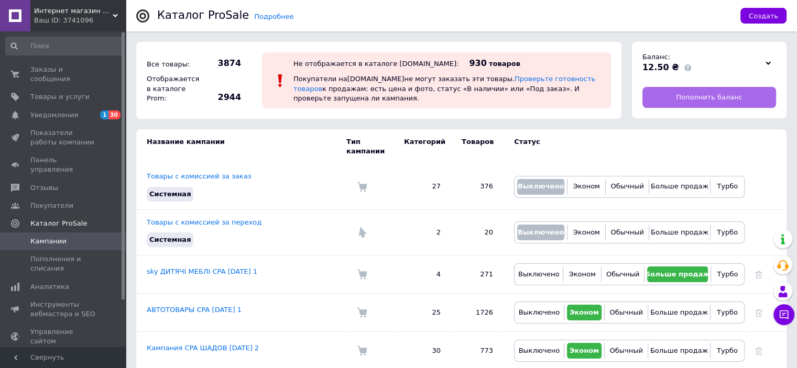
click at [714, 91] on link "Пополнить баланс" at bounding box center [709, 97] width 134 height 21
click at [69, 72] on span "Заказы и сообщения" at bounding box center [63, 74] width 67 height 19
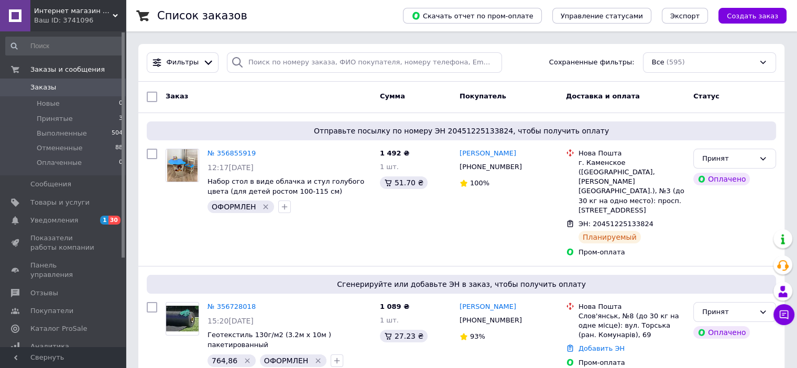
click at [102, 20] on div "Ваш ID: 3741096" at bounding box center [80, 20] width 92 height 9
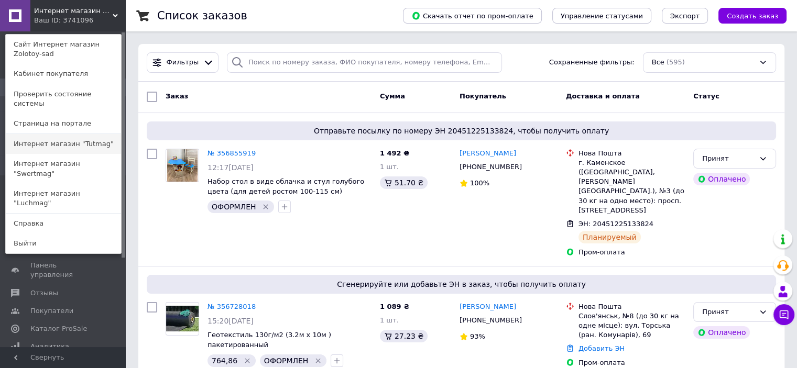
click at [104, 140] on link "Интернет магазин "Tutmag"" at bounding box center [63, 144] width 115 height 20
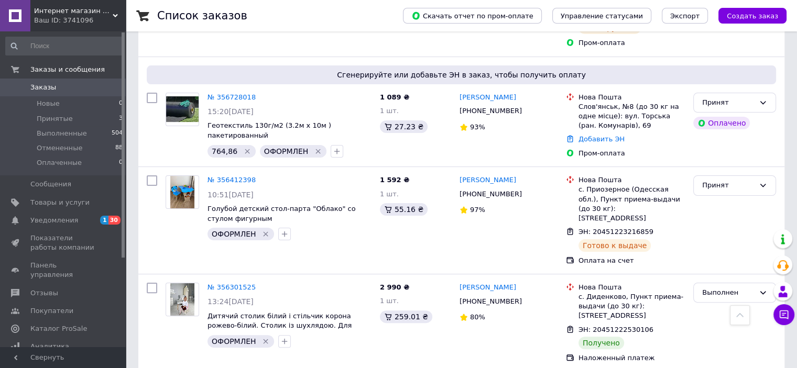
scroll to position [300, 0]
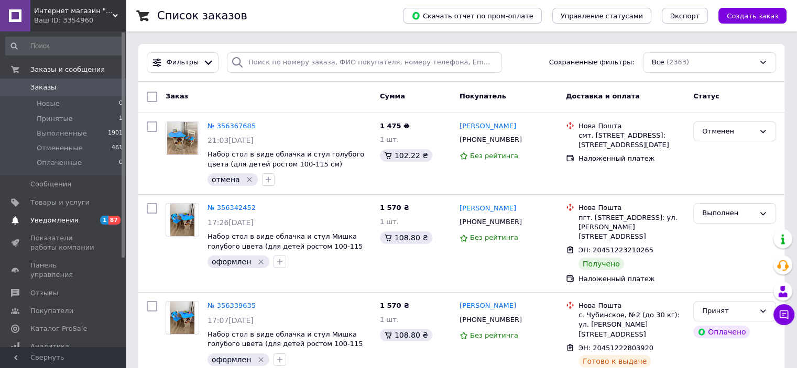
click at [96, 214] on link "Уведомления 1 87" at bounding box center [64, 221] width 129 height 18
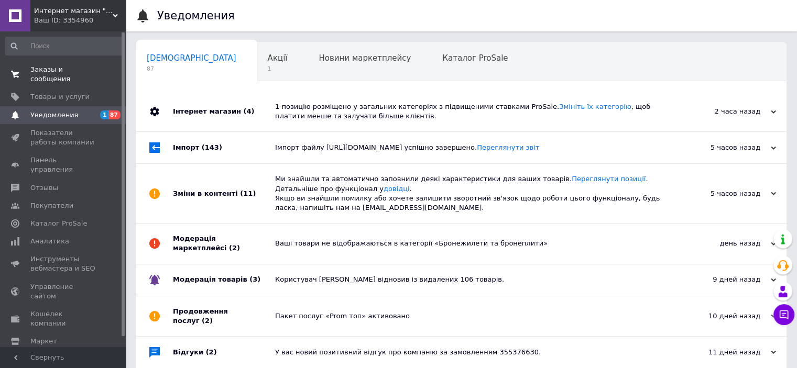
click at [80, 71] on span "Заказы и сообщения" at bounding box center [63, 74] width 67 height 19
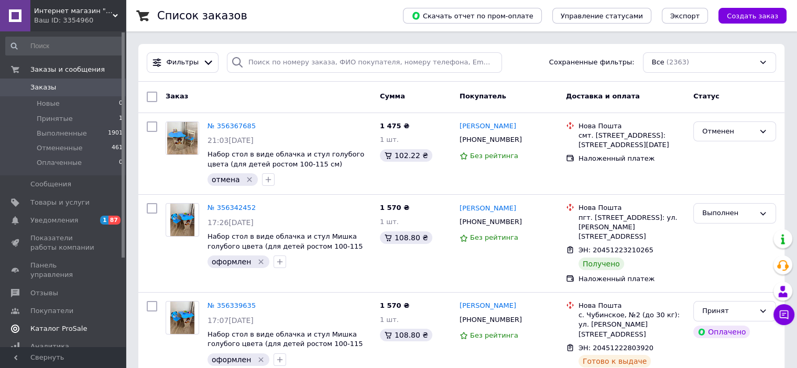
click at [71, 320] on link "Каталог ProSale" at bounding box center [64, 329] width 129 height 18
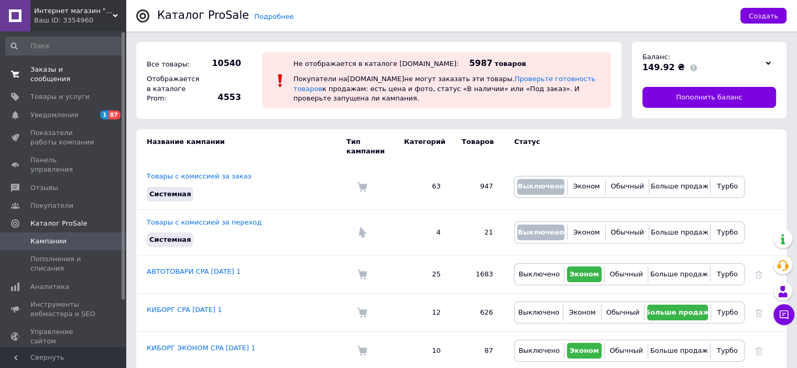
click at [85, 62] on link "Заказы и сообщения 0 0" at bounding box center [64, 74] width 129 height 27
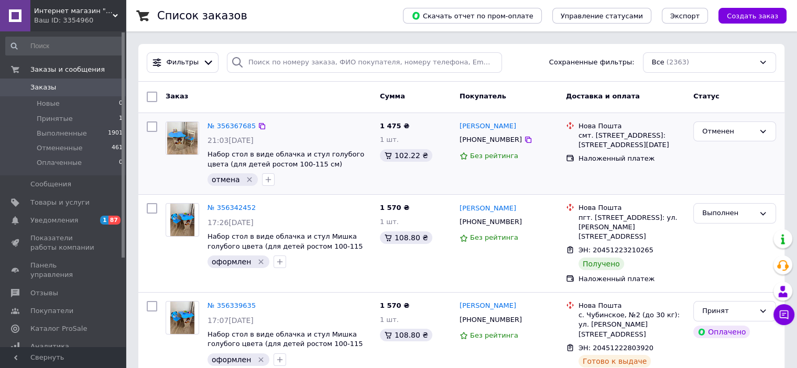
drag, startPoint x: 649, startPoint y: 327, endPoint x: 549, endPoint y: 128, distance: 223.1
click at [656, 345] on icon at bounding box center [659, 348] width 6 height 6
click at [55, 222] on span "Уведомления" at bounding box center [54, 220] width 48 height 9
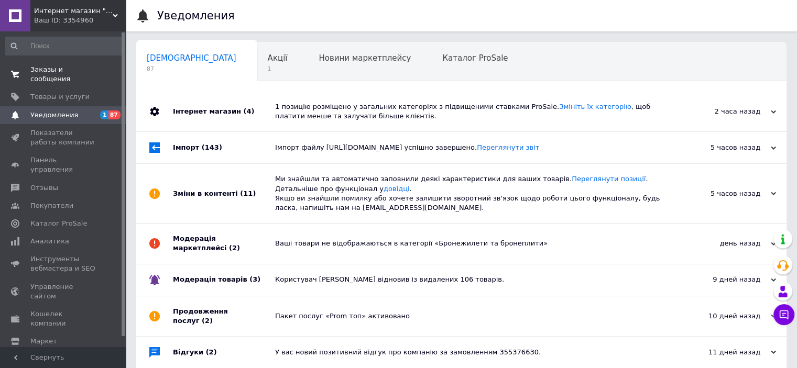
click at [76, 71] on span "Заказы и сообщения" at bounding box center [63, 74] width 67 height 19
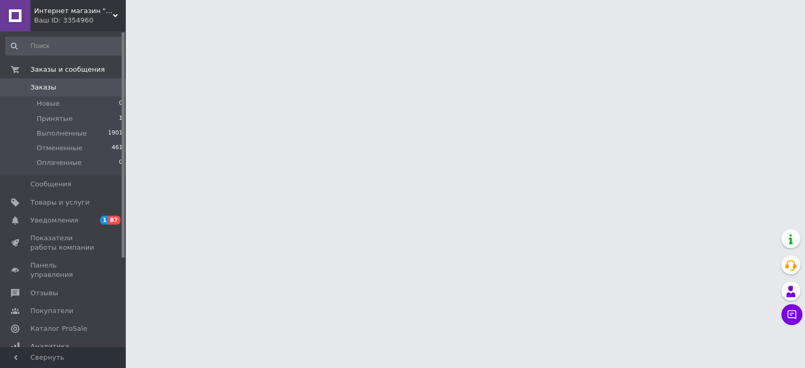
click at [106, 14] on span "Интернет магазин "Tutmag"" at bounding box center [73, 10] width 79 height 9
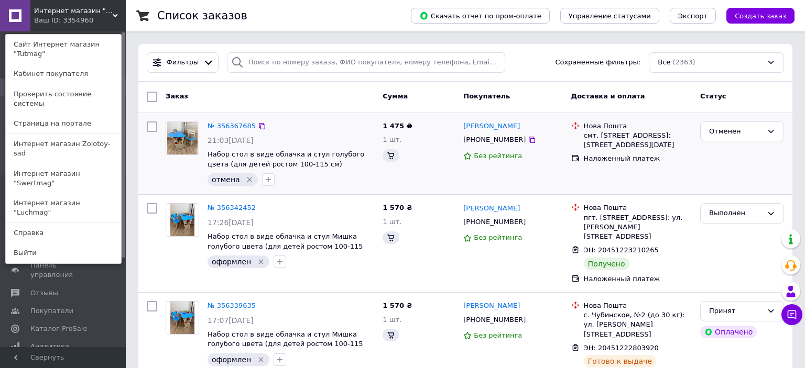
click at [96, 164] on link "Интернет магазин "Swertmag"" at bounding box center [63, 178] width 115 height 29
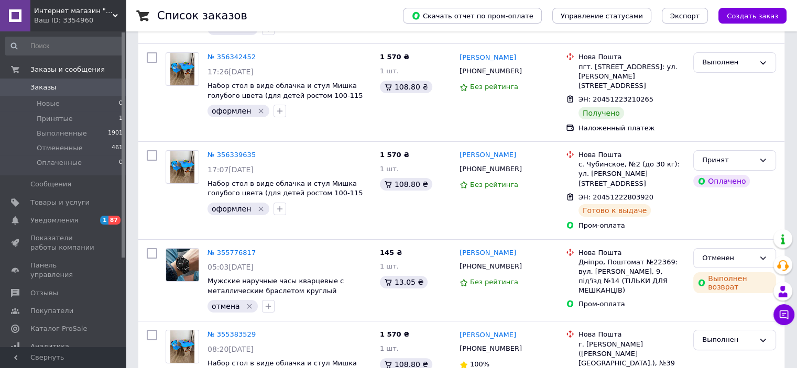
scroll to position [262, 0]
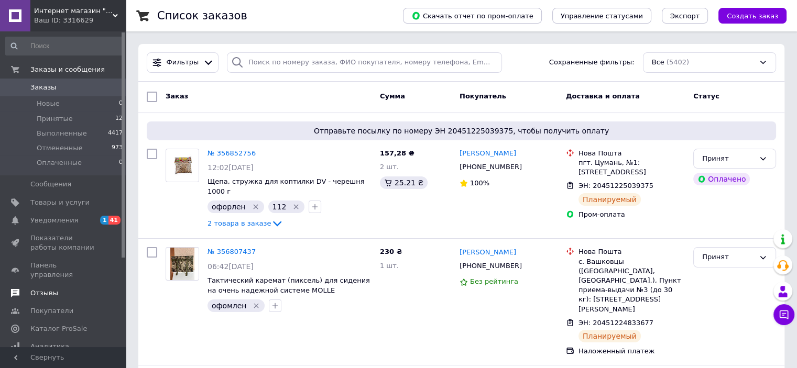
drag, startPoint x: 65, startPoint y: 213, endPoint x: 99, endPoint y: 172, distance: 53.2
click at [65, 213] on link "Уведомления 1 41" at bounding box center [64, 221] width 129 height 18
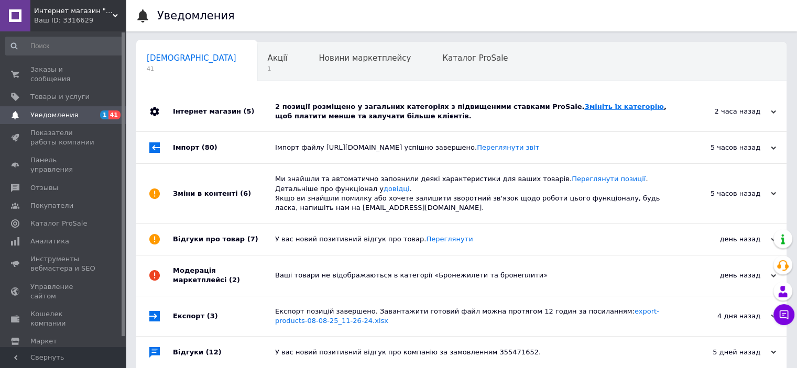
click at [584, 107] on link "Змініть їх категорію" at bounding box center [623, 107] width 79 height 8
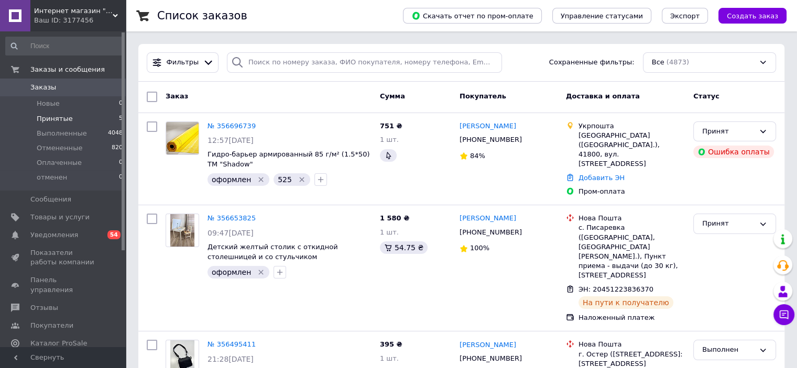
click at [90, 118] on li "Принятые 5" at bounding box center [64, 119] width 129 height 15
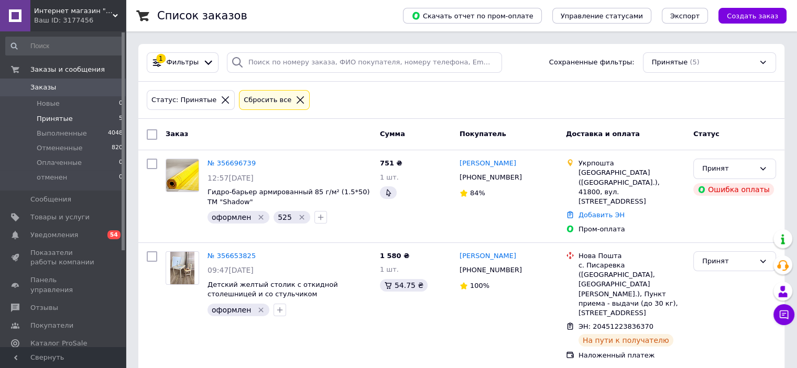
drag, startPoint x: 105, startPoint y: 17, endPoint x: 149, endPoint y: 80, distance: 76.7
click at [105, 17] on div "Ваш ID: 3177456" at bounding box center [80, 20] width 92 height 9
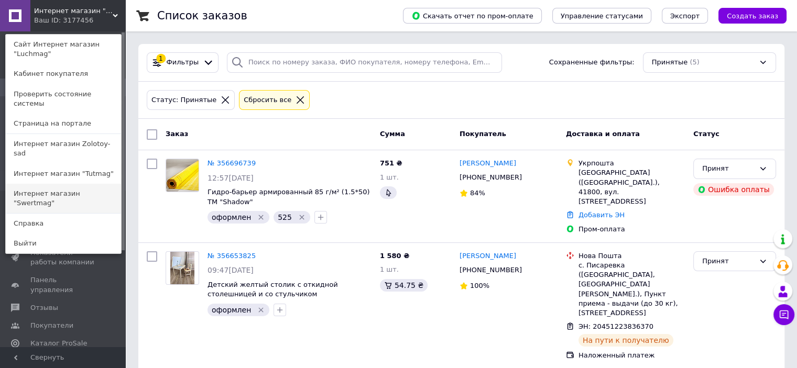
click at [103, 184] on link "Интернет магазин "Swertmag"" at bounding box center [63, 198] width 115 height 29
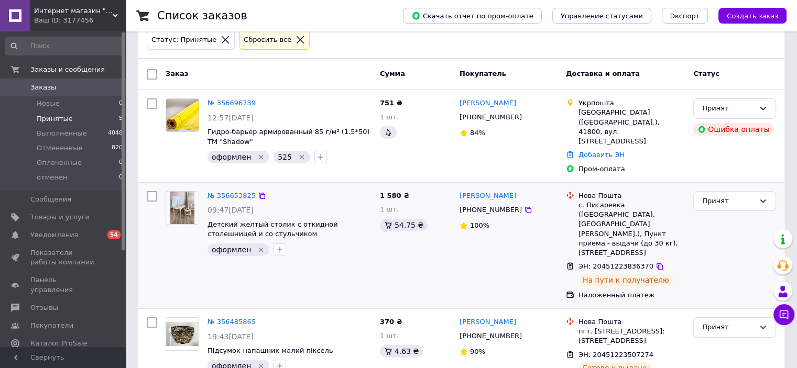
scroll to position [52, 0]
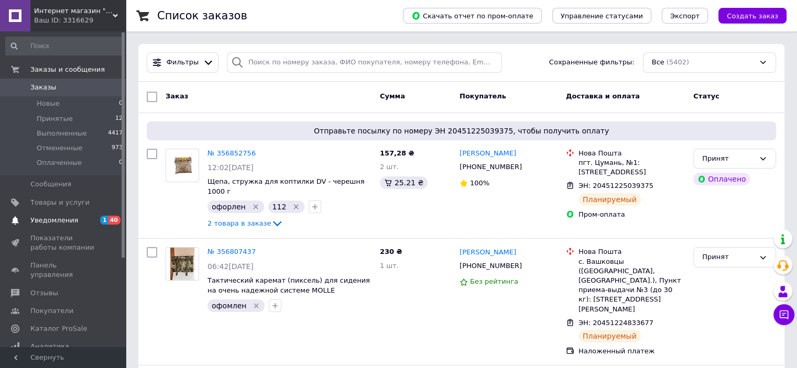
click at [69, 216] on span "Уведомления" at bounding box center [54, 220] width 48 height 9
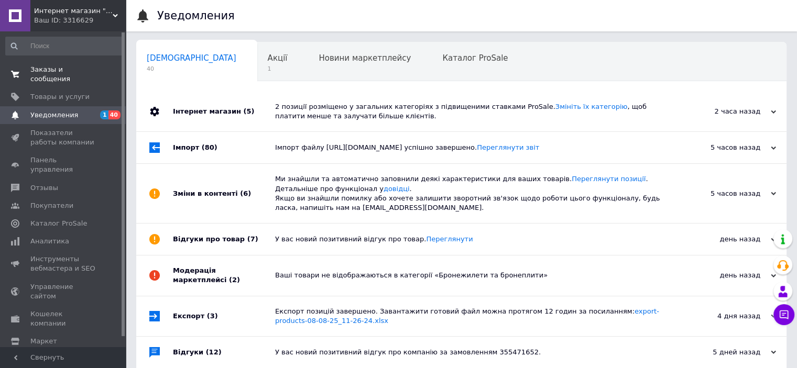
click at [81, 69] on span "Заказы и сообщения" at bounding box center [63, 74] width 67 height 19
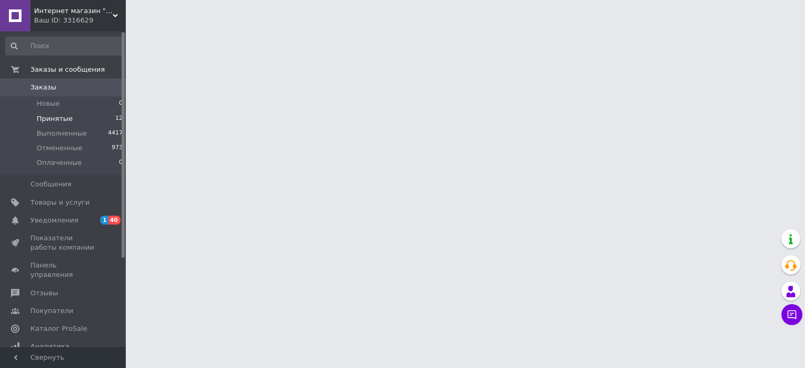
click at [81, 115] on li "Принятые 12" at bounding box center [64, 119] width 129 height 15
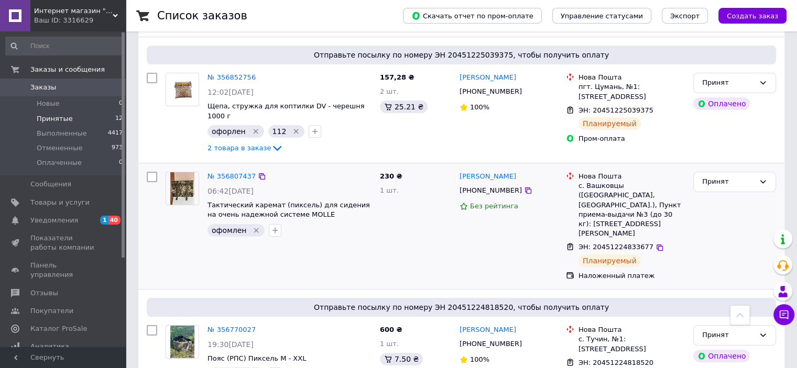
scroll to position [67, 0]
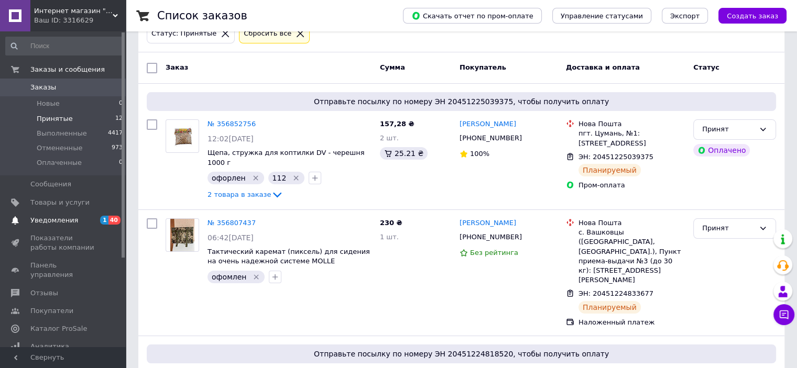
click at [78, 222] on span "Уведомления" at bounding box center [63, 220] width 67 height 9
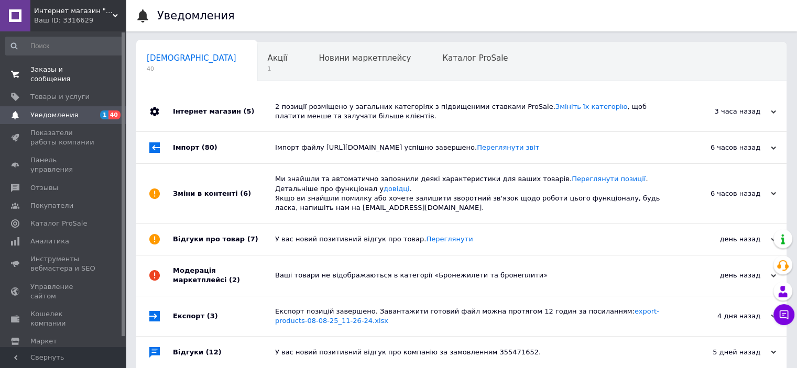
click at [81, 73] on span "Заказы и сообщения" at bounding box center [63, 74] width 67 height 19
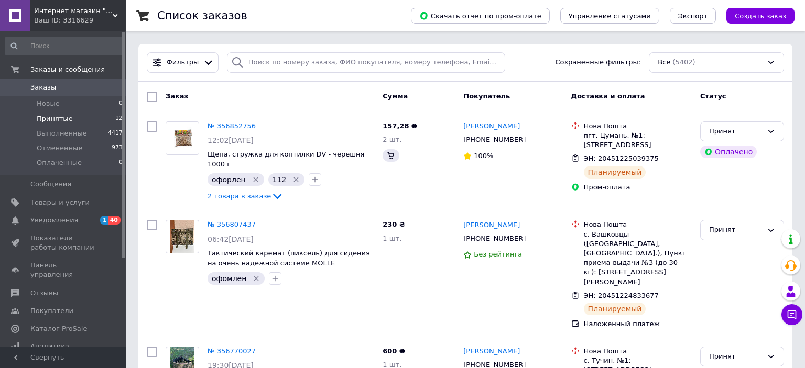
click at [79, 118] on li "Принятые 12" at bounding box center [64, 119] width 129 height 15
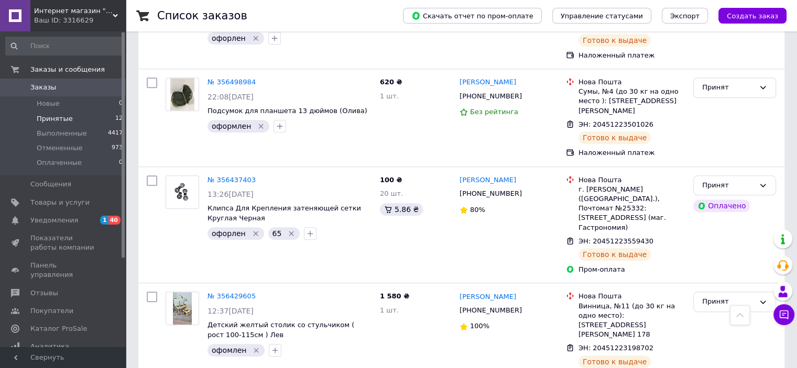
scroll to position [1010, 0]
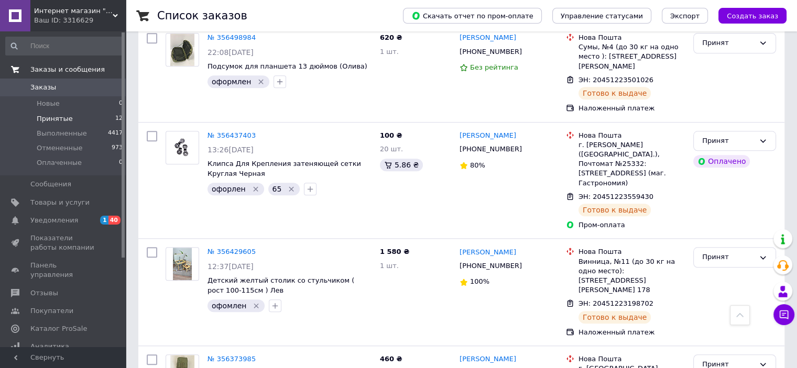
click at [95, 87] on span "Заказы" at bounding box center [63, 87] width 67 height 9
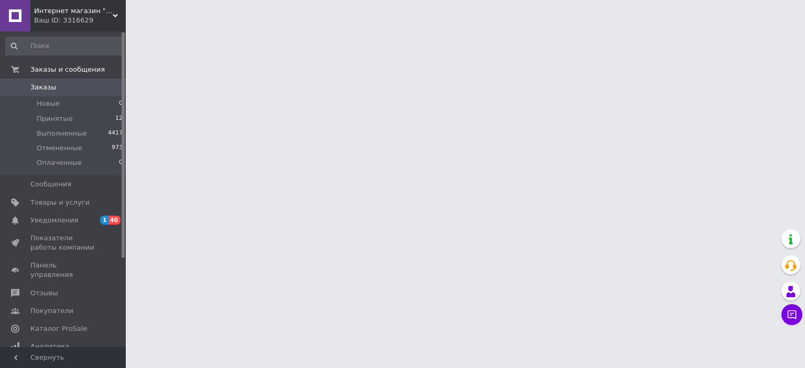
click at [105, 6] on span "Интернет магазин "Swertmag"" at bounding box center [73, 10] width 79 height 9
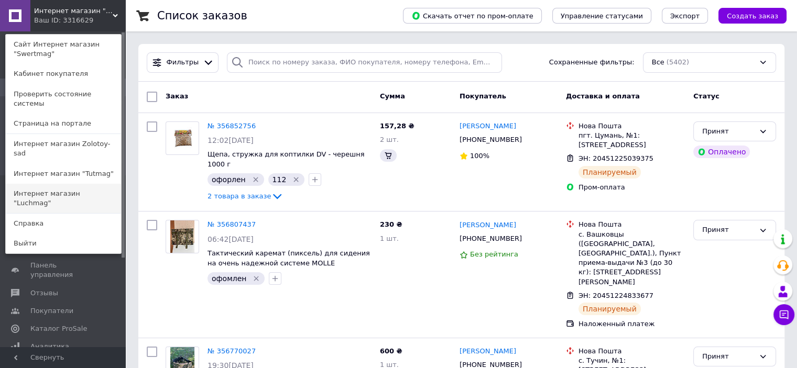
click at [97, 184] on link "Интернет магазин "Luchmag"" at bounding box center [63, 198] width 115 height 29
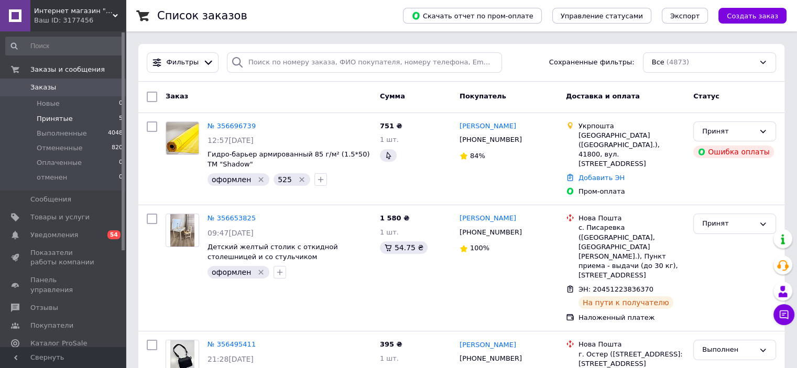
click at [65, 116] on span "Принятые" at bounding box center [55, 118] width 36 height 9
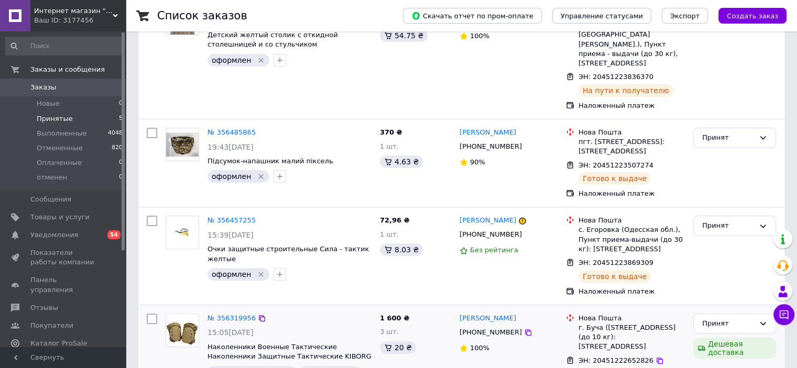
scroll to position [267, 0]
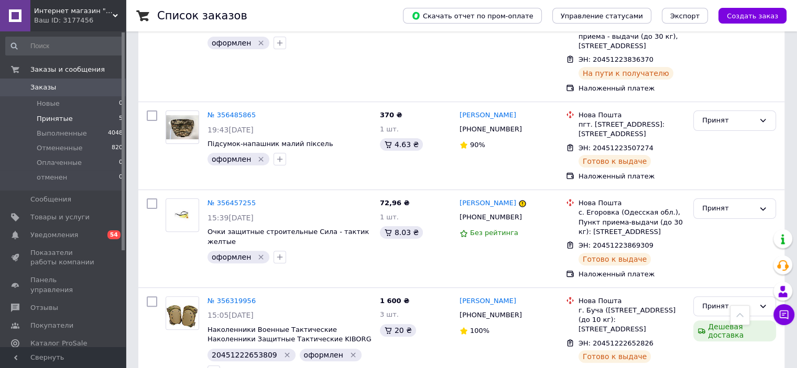
click at [109, 10] on span "Интернет магазин "Luchmag"" at bounding box center [73, 10] width 79 height 9
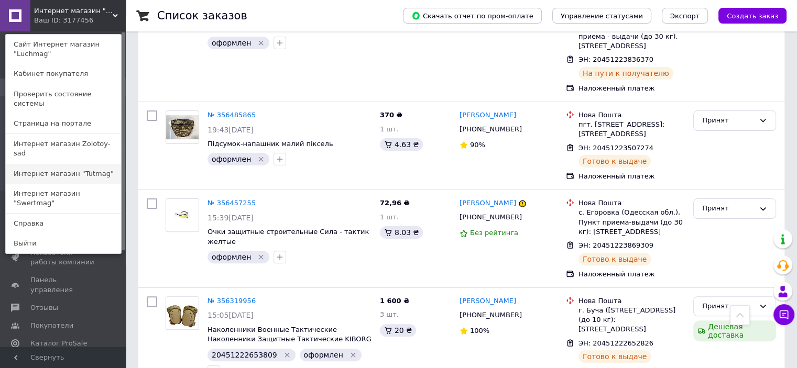
click at [98, 164] on link "Интернет магазин "Tutmag"" at bounding box center [63, 174] width 115 height 20
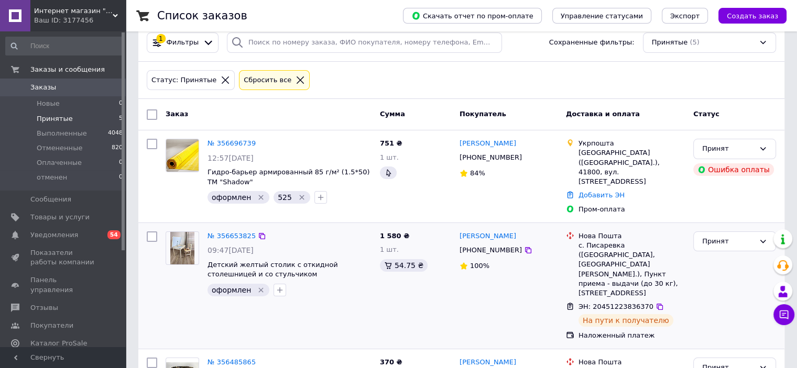
scroll to position [0, 0]
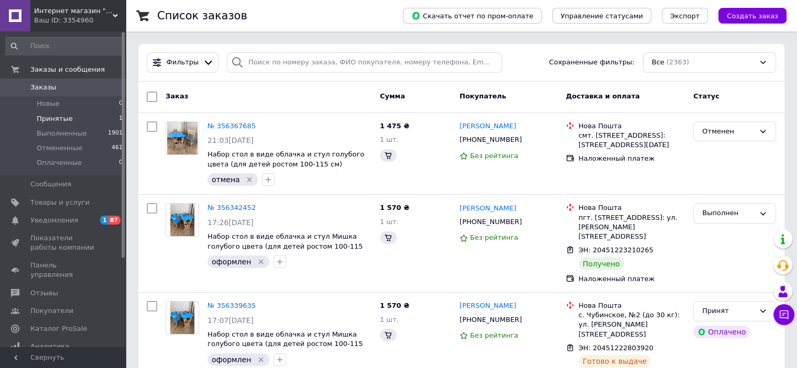
click at [89, 121] on li "Принятые 1" at bounding box center [64, 119] width 129 height 15
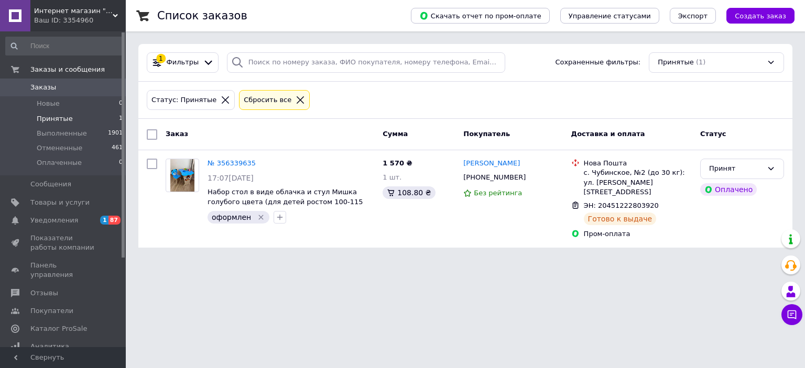
click at [97, 28] on div "Интернет магазин "Tutmag" Ваш ID: 3354960" at bounding box center [77, 15] width 95 height 31
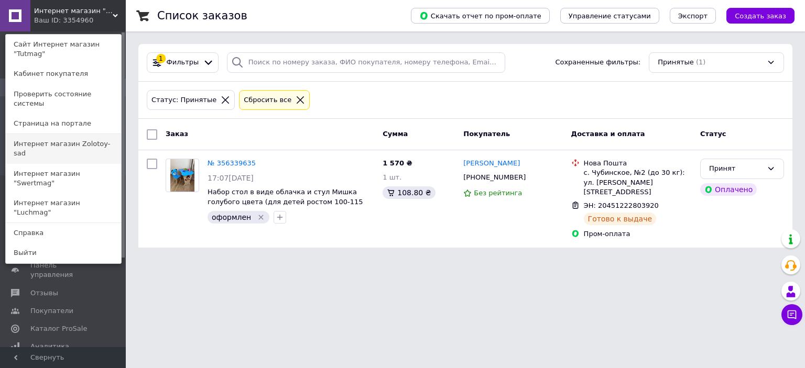
click at [96, 134] on link "Интернет магазин Zolotoy-sad" at bounding box center [63, 148] width 115 height 29
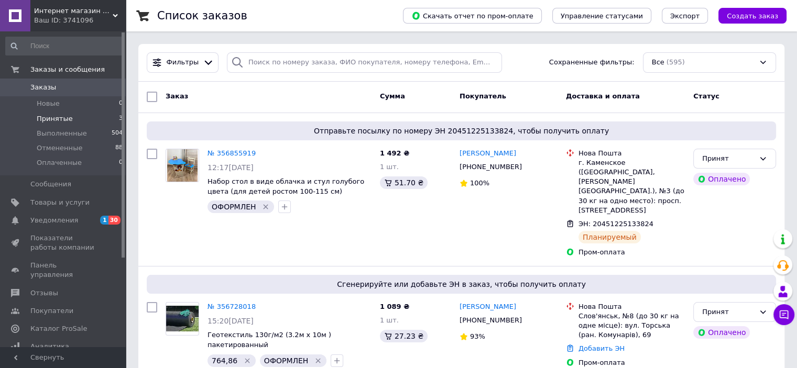
click at [77, 122] on li "Принятые 3" at bounding box center [64, 119] width 129 height 15
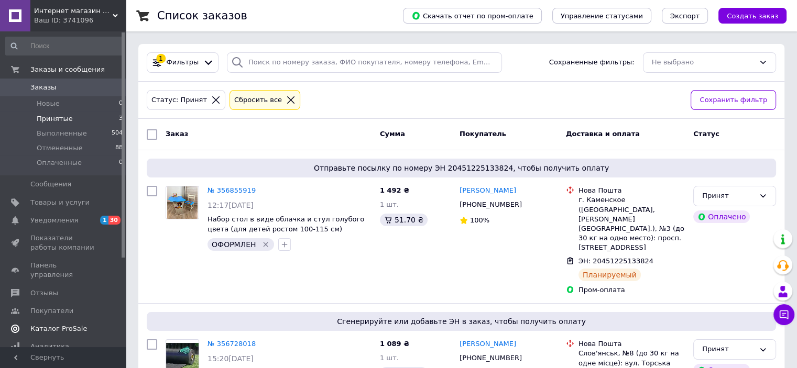
click at [81, 324] on span "Каталог ProSale" at bounding box center [63, 328] width 67 height 9
click at [104, 9] on span "Интернет магазин Zolotoy-sad" at bounding box center [73, 10] width 79 height 9
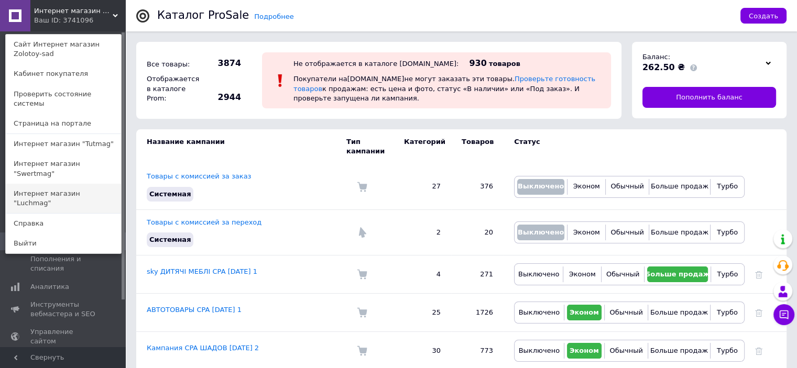
click at [91, 184] on link "Интернет магазин "Luchmag"" at bounding box center [63, 198] width 115 height 29
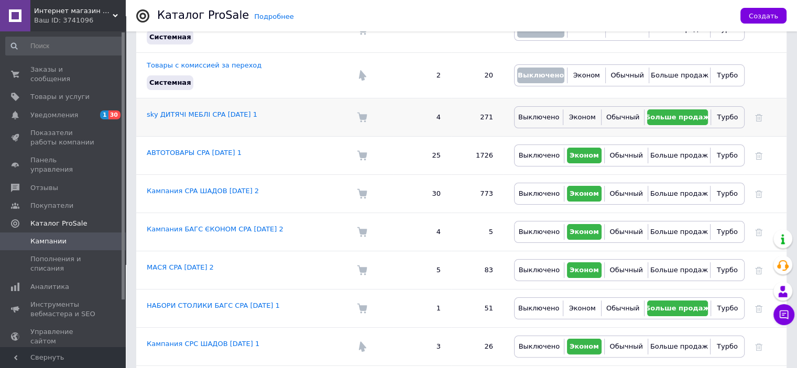
scroll to position [191, 0]
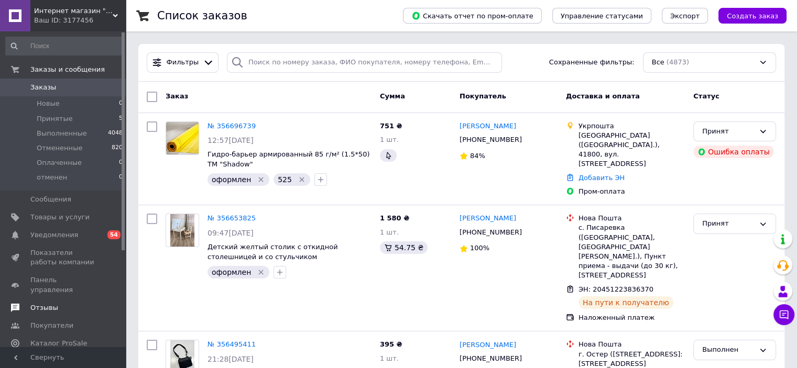
click at [48, 303] on span "Отзывы" at bounding box center [44, 307] width 28 height 9
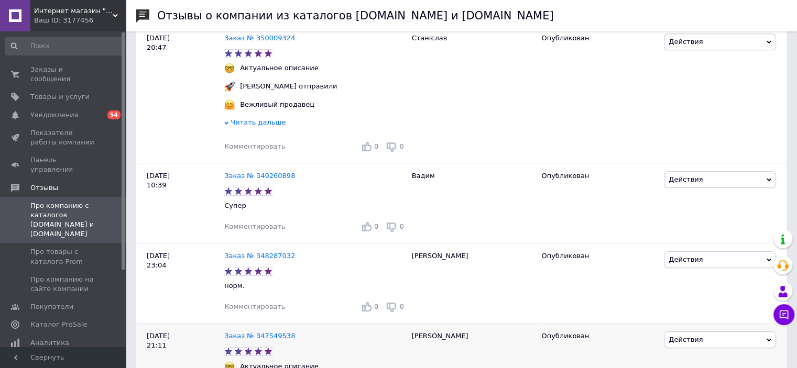
scroll to position [943, 0]
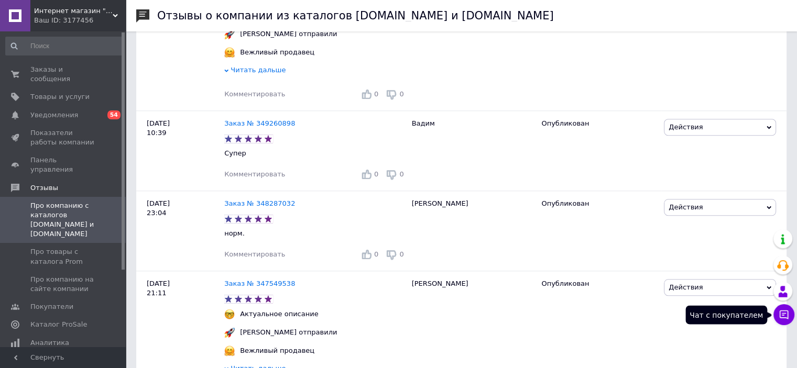
click at [784, 315] on icon at bounding box center [784, 315] width 10 height 10
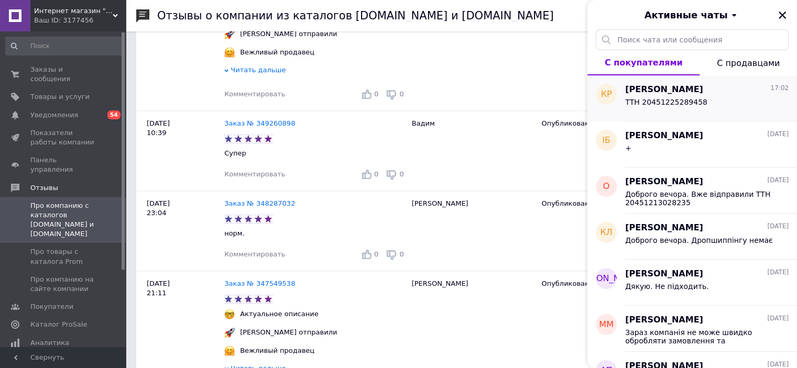
click at [697, 96] on div "ТТН 20451225289458" at bounding box center [706, 104] width 163 height 17
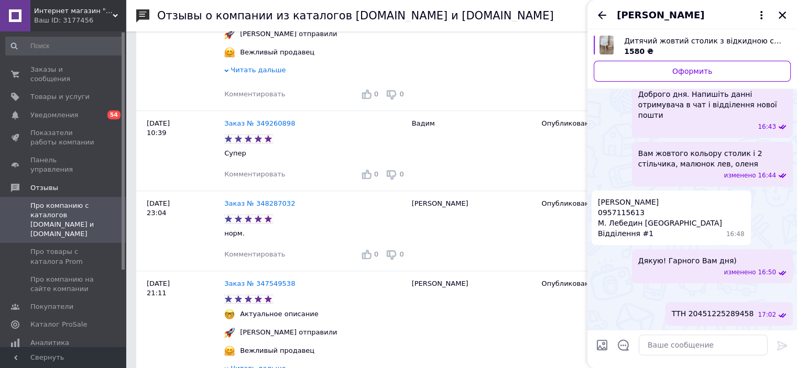
scroll to position [571, 0]
click at [645, 16] on span "Карина Ралкова" at bounding box center [660, 15] width 87 height 14
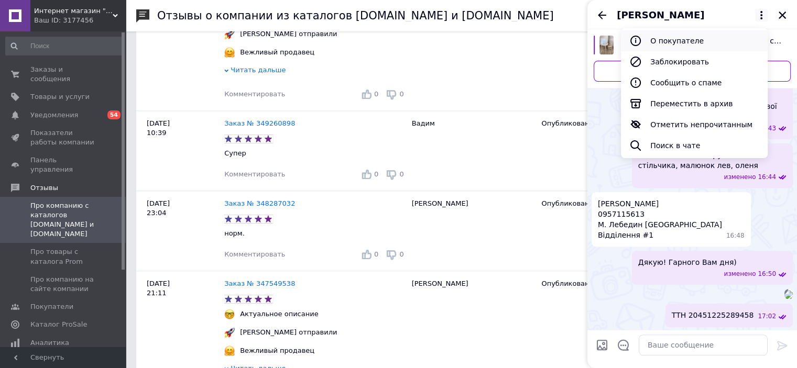
click at [655, 39] on button "О покупателе" at bounding box center [694, 40] width 147 height 21
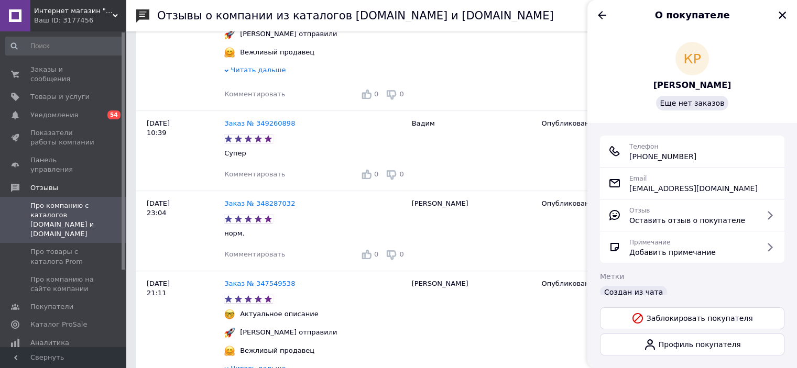
drag, startPoint x: 701, startPoint y: 156, endPoint x: 627, endPoint y: 159, distance: 74.5
click at [627, 159] on div "Телефон +380 (95) 711-56-13" at bounding box center [692, 151] width 168 height 21
copy span "+380 (95) 711-56-13"
click at [600, 15] on icon "Назад" at bounding box center [602, 15] width 8 height 8
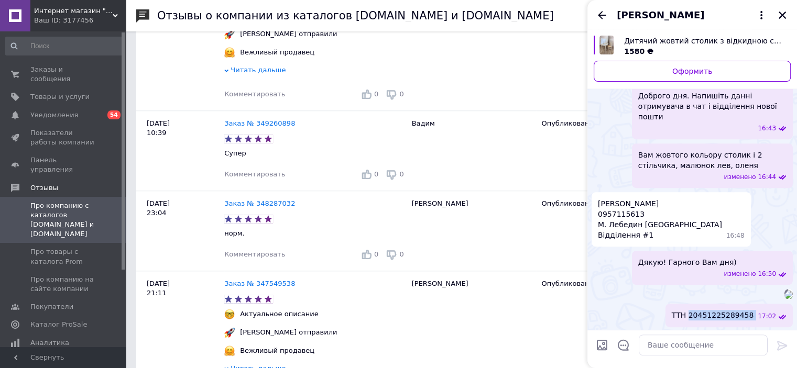
drag, startPoint x: 759, startPoint y: 314, endPoint x: 702, endPoint y: 314, distance: 57.1
click at [702, 314] on div "ТТН 20451225289458 17:02" at bounding box center [728, 316] width 127 height 24
copy span "20451225289458"
click at [782, 14] on icon "Закрыть" at bounding box center [781, 14] width 9 height 9
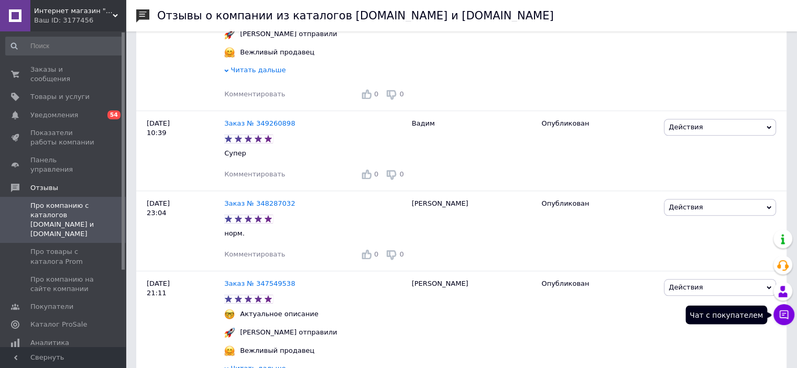
click at [785, 317] on icon at bounding box center [784, 315] width 10 height 10
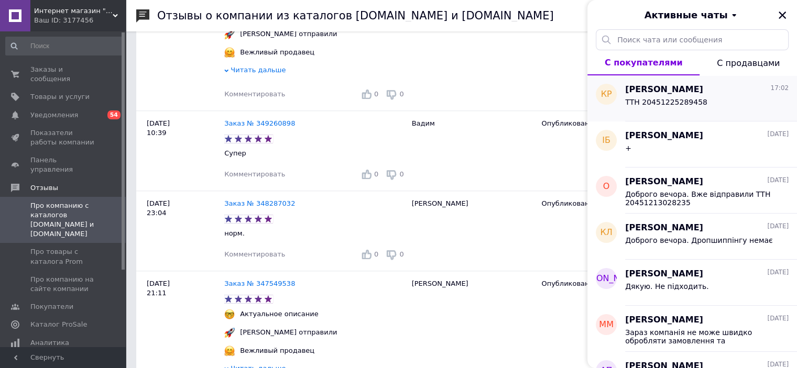
click at [673, 95] on span "Карина Ралкова" at bounding box center [664, 90] width 78 height 12
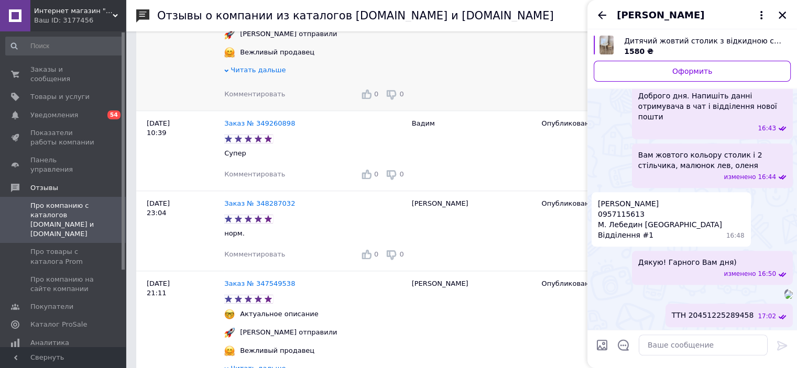
drag, startPoint x: 639, startPoint y: 42, endPoint x: 570, endPoint y: 120, distance: 104.3
click at [639, 42] on span "Дитячий жовтий столик з відкидною стільницею та зі стульчиком" at bounding box center [703, 41] width 158 height 10
click at [65, 111] on span "Уведомления" at bounding box center [54, 115] width 48 height 9
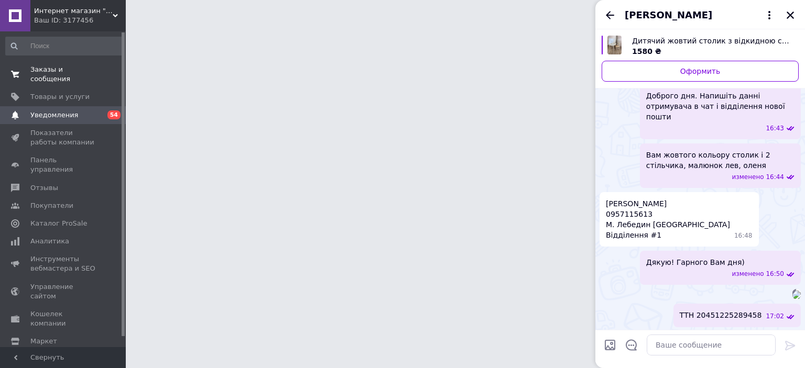
click at [80, 70] on span "Заказы и сообщения" at bounding box center [63, 74] width 67 height 19
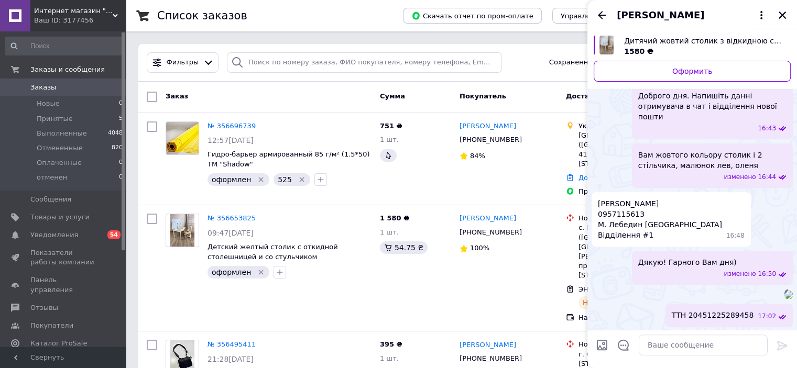
click at [780, 16] on icon "Закрыть" at bounding box center [782, 15] width 7 height 7
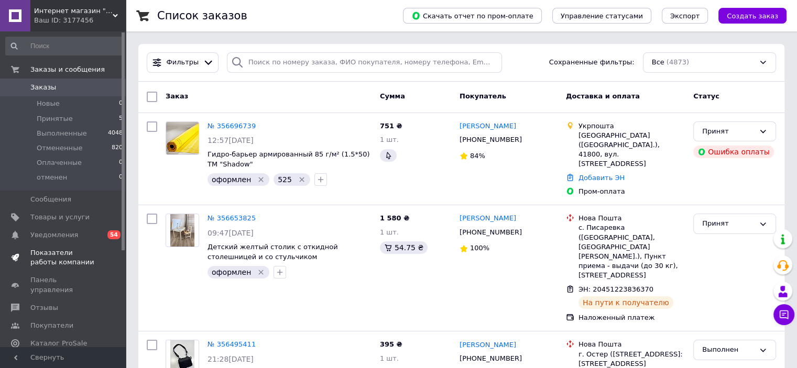
click at [63, 86] on span "Заказы" at bounding box center [63, 87] width 67 height 9
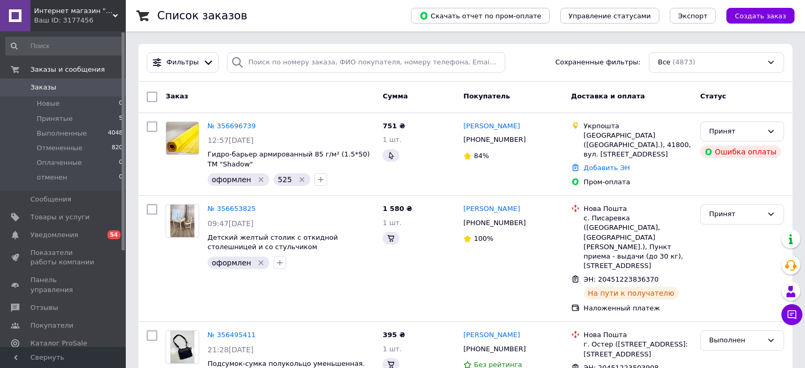
click at [83, 86] on span "Заказы" at bounding box center [63, 87] width 67 height 9
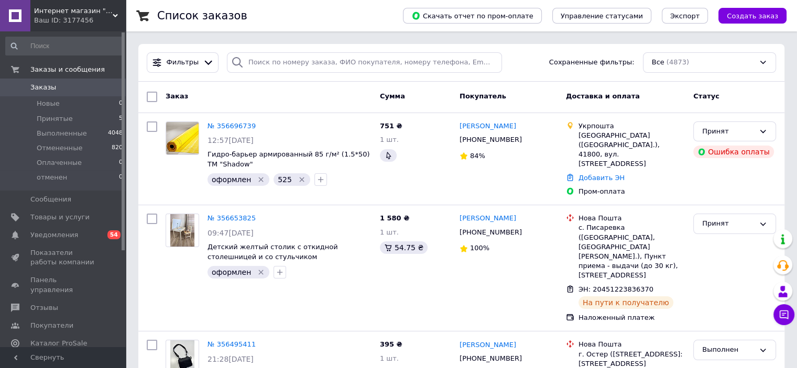
click at [111, 18] on div "Ваш ID: 3177456" at bounding box center [80, 20] width 92 height 9
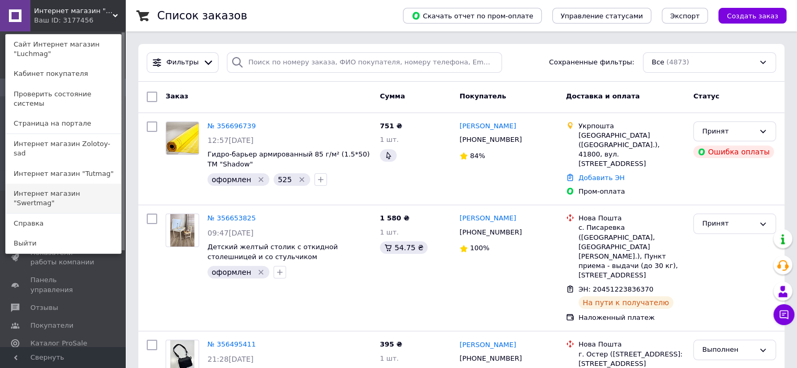
click at [103, 184] on link "Интернет магазин "Swertmag"" at bounding box center [63, 198] width 115 height 29
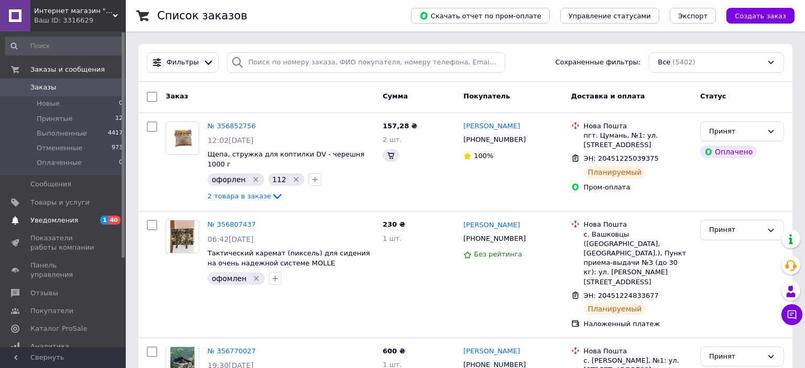
click at [88, 213] on link "Уведомления 1 40" at bounding box center [64, 221] width 129 height 18
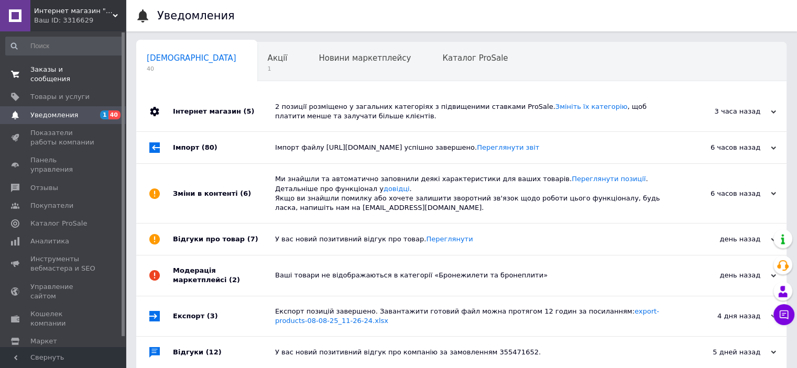
click at [82, 70] on span "Заказы и сообщения" at bounding box center [63, 74] width 67 height 19
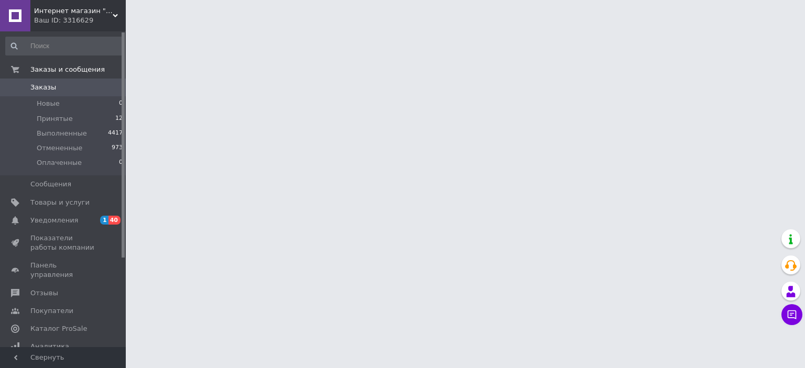
click at [90, 23] on div "Ваш ID: 3316629" at bounding box center [80, 20] width 92 height 9
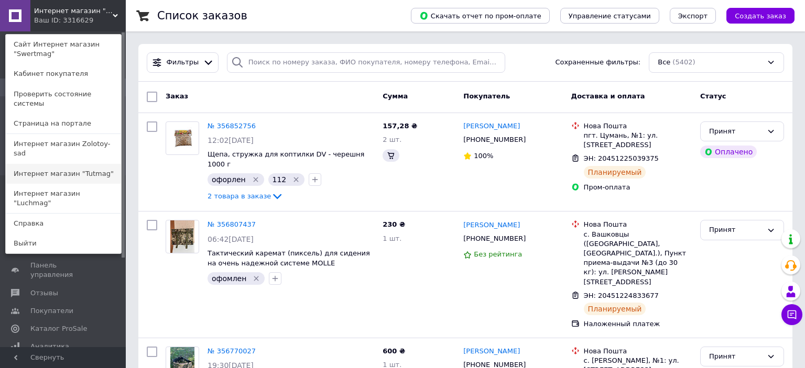
click at [81, 164] on link "Интернет магазин "Tutmag"" at bounding box center [63, 174] width 115 height 20
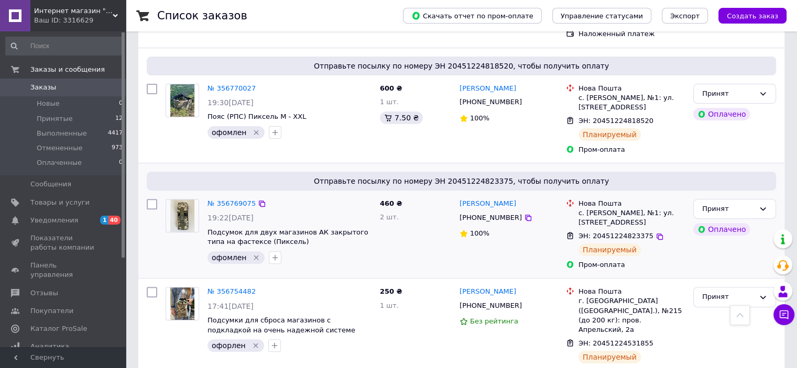
scroll to position [419, 0]
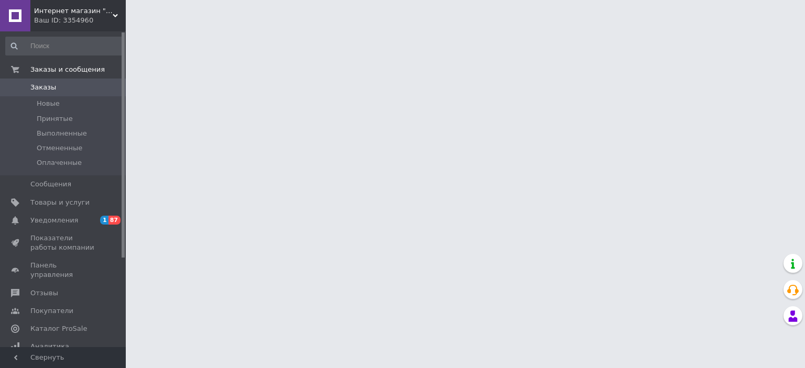
click at [111, 22] on div "Ваш ID: 3354960" at bounding box center [80, 20] width 92 height 9
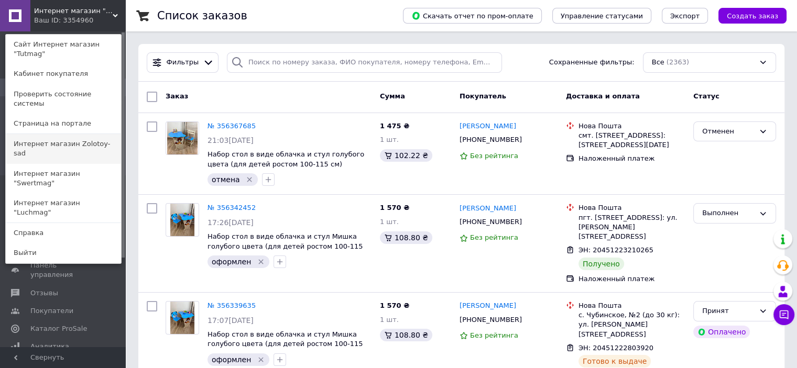
click at [103, 134] on link "Интернет магазин Zolotoy-sad" at bounding box center [63, 148] width 115 height 29
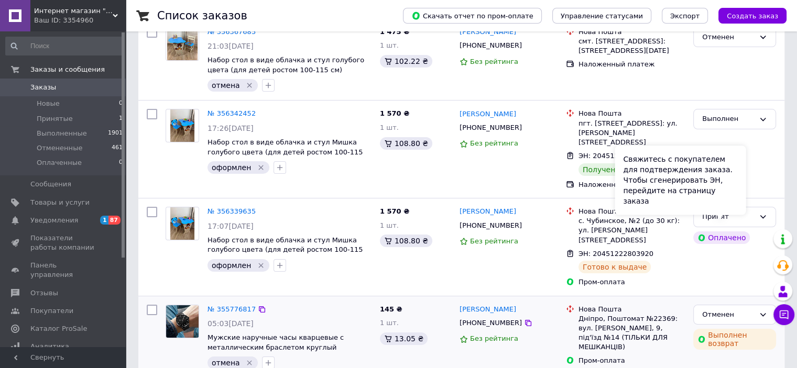
scroll to position [105, 0]
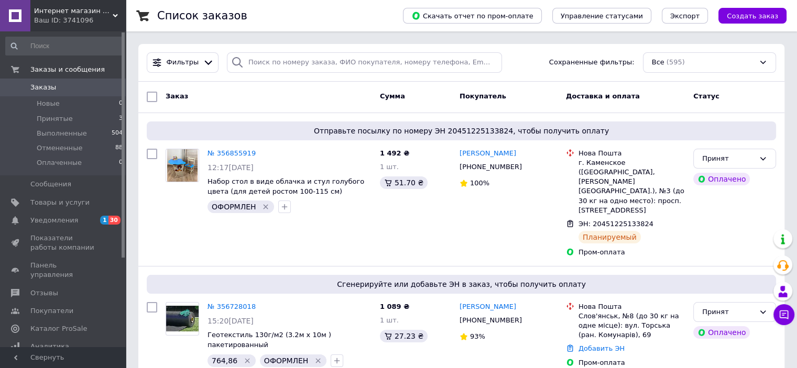
click at [107, 24] on div "Ваш ID: 3741096" at bounding box center [80, 20] width 92 height 9
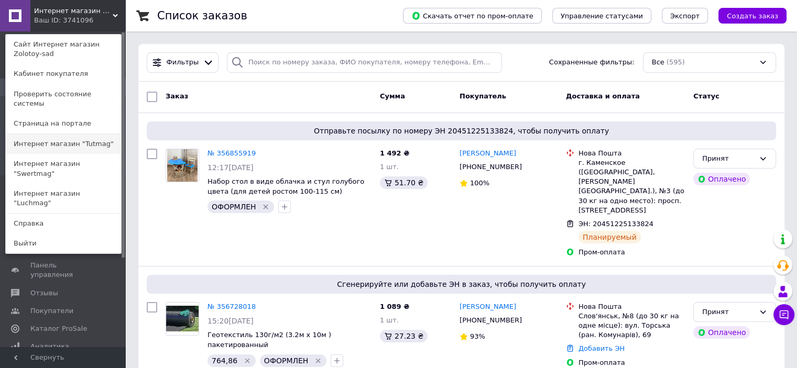
click at [90, 138] on link "Интернет магазин "Tutmag"" at bounding box center [63, 144] width 115 height 20
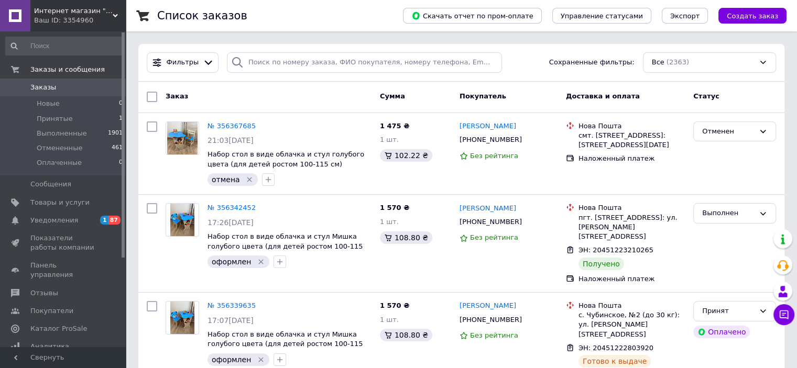
click at [73, 85] on span "Заказы" at bounding box center [63, 87] width 67 height 9
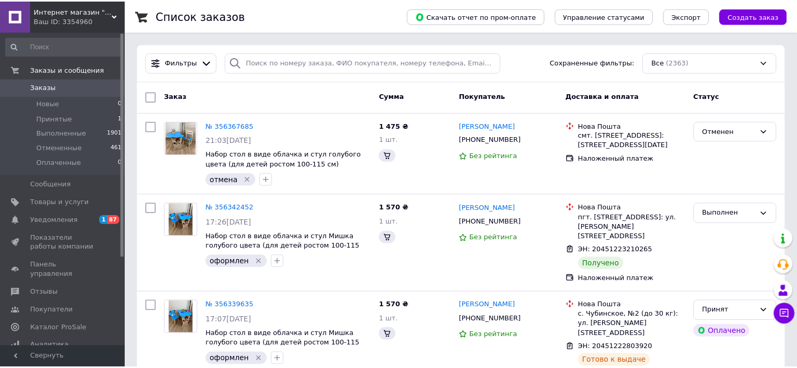
scroll to position [105, 0]
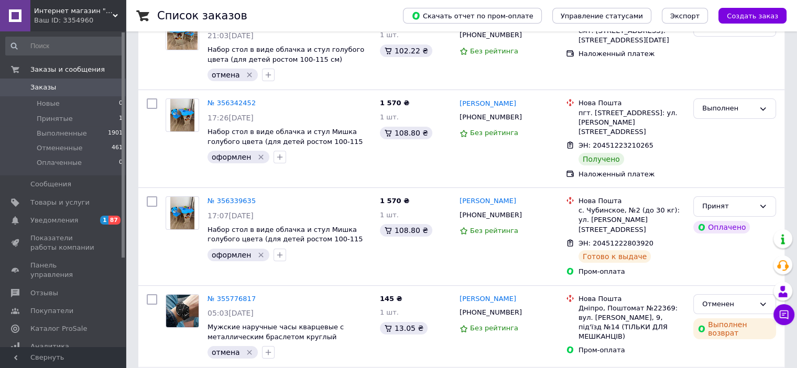
click at [81, 89] on span "Заказы" at bounding box center [63, 87] width 67 height 9
click at [106, 14] on span "Интернет магазин "Tutmag"" at bounding box center [73, 10] width 79 height 9
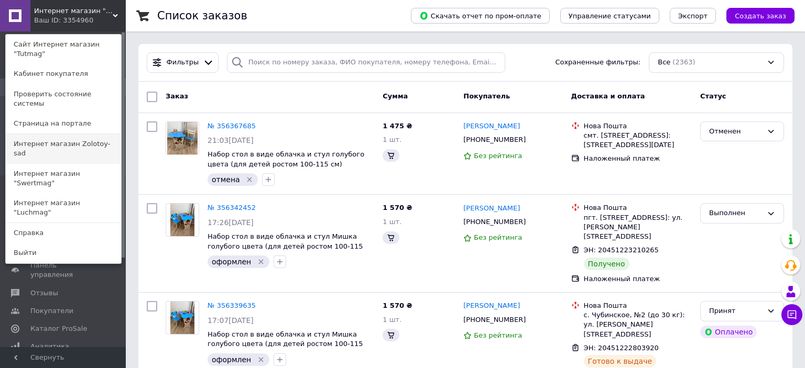
click at [101, 134] on link "Интернет магазин Zolotoy-sad" at bounding box center [63, 148] width 115 height 29
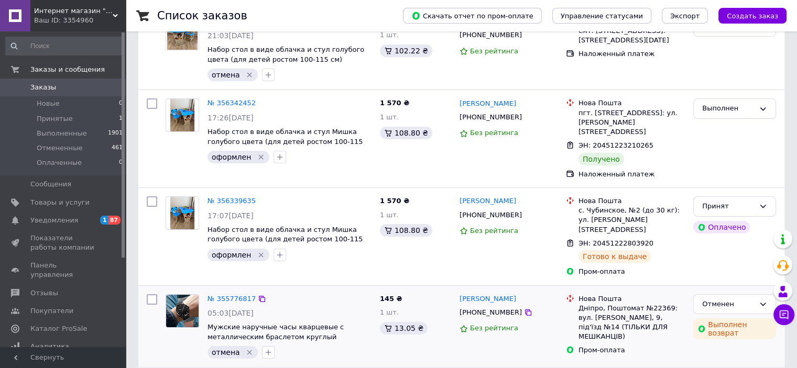
scroll to position [75, 0]
